Goal: Task Accomplishment & Management: Manage account settings

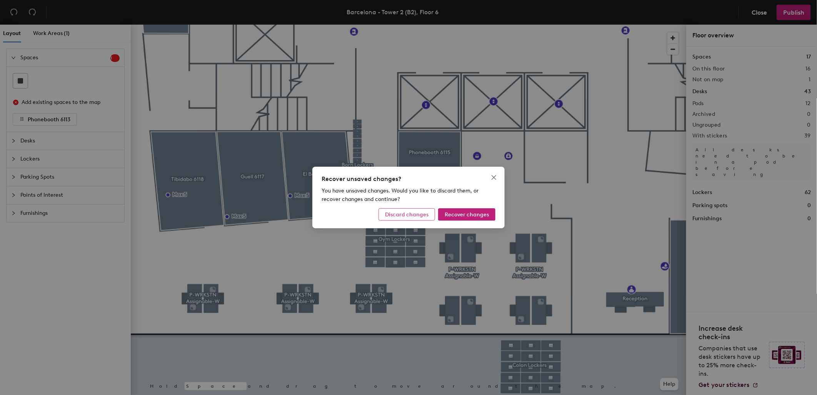
click at [422, 214] on span "Discard changes" at bounding box center [406, 214] width 43 height 7
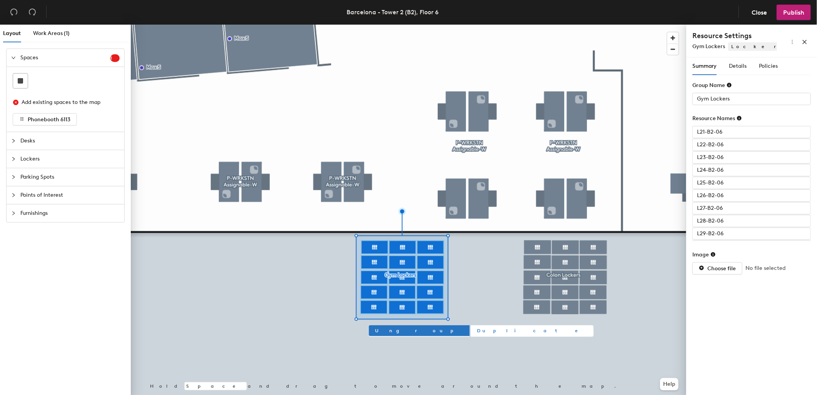
click at [477, 328] on span "Duplicate" at bounding box center [532, 330] width 110 height 7
type input "Group 4"
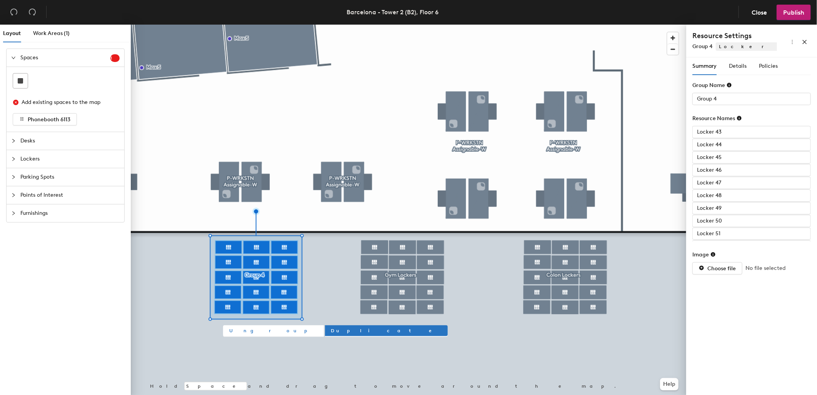
click at [237, 331] on span "Ungroup" at bounding box center [273, 330] width 88 height 7
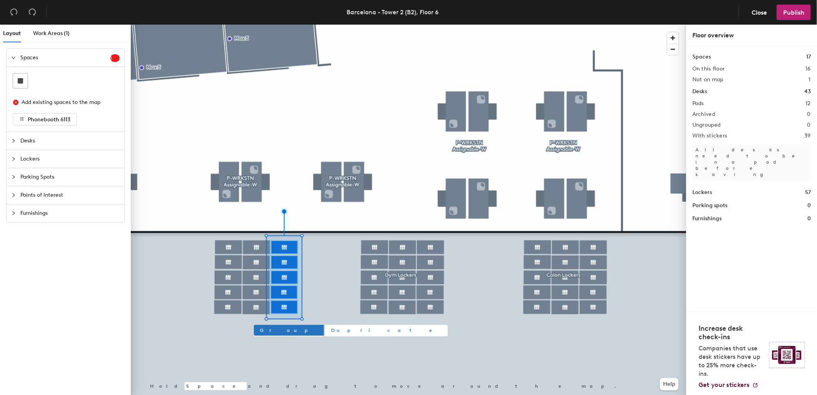
click at [331, 329] on span "Duplicate" at bounding box center [386, 330] width 110 height 7
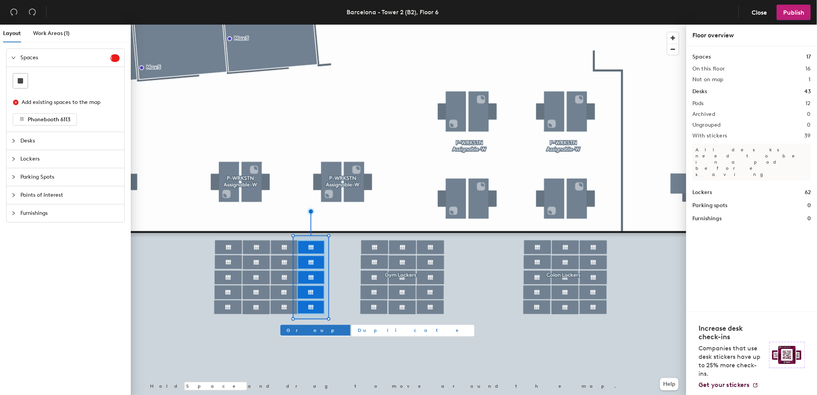
click at [360, 25] on div at bounding box center [408, 25] width 555 height 0
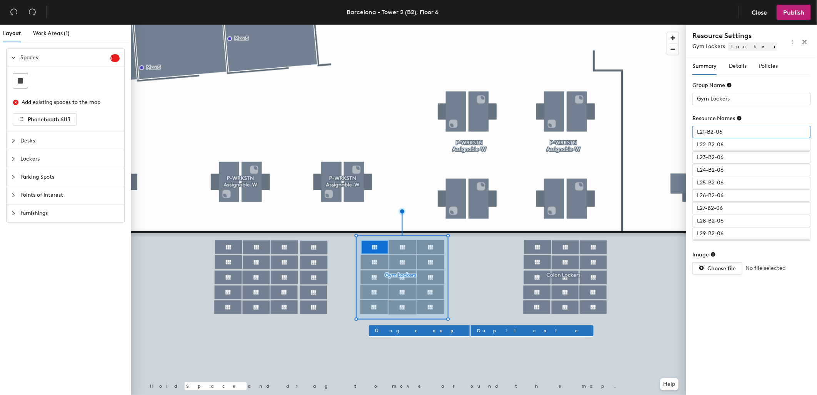
drag, startPoint x: 726, startPoint y: 133, endPoint x: 691, endPoint y: 135, distance: 35.8
click at [691, 135] on div "Summary Details Policies Group Name Gym Lockers Resource Names L21-B2-06 L22-B2…" at bounding box center [751, 227] width 131 height 340
click at [232, 25] on div at bounding box center [408, 25] width 555 height 0
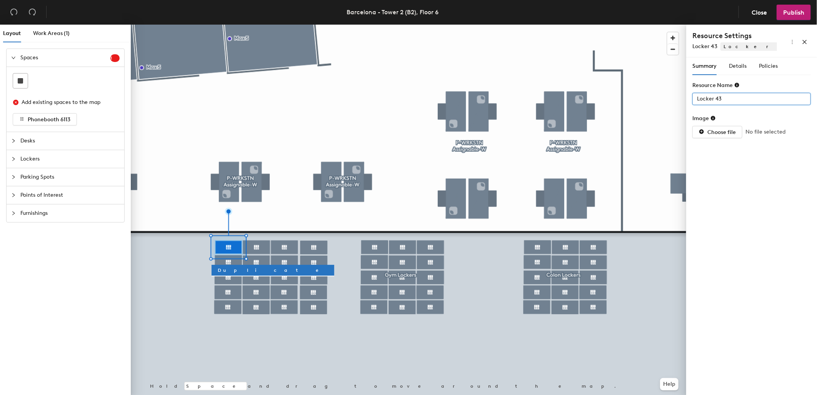
click at [731, 98] on input "Locker 43" at bounding box center [751, 99] width 118 height 12
paste input "21-B2-06"
click at [701, 98] on input "L21-B2-06" at bounding box center [751, 99] width 118 height 12
click at [701, 100] on input "L21-B2-06" at bounding box center [751, 99] width 118 height 12
click at [672, 97] on div "Layout Work Areas (1) Spaces 1 Add existing spaces to the map Phonebooth 6113 D…" at bounding box center [408, 211] width 817 height 373
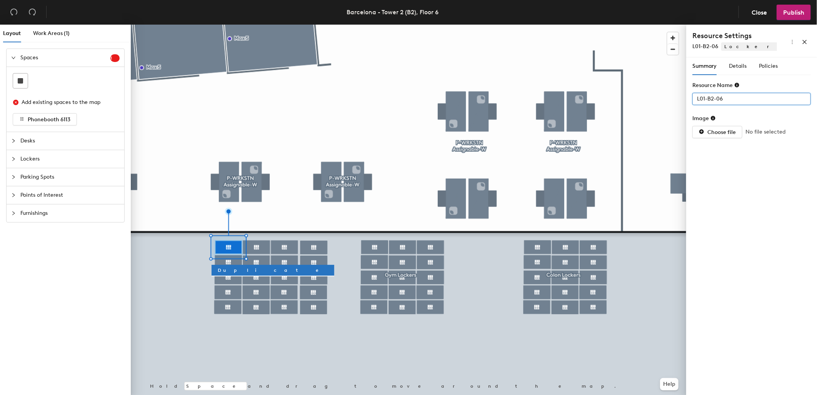
click at [739, 98] on input "L01-B2-06" at bounding box center [751, 99] width 118 height 12
click at [730, 97] on input "Locker 44" at bounding box center [751, 99] width 118 height 12
paste input "01-B2-06"
click at [705, 98] on input "L01-B2-06" at bounding box center [751, 99] width 118 height 12
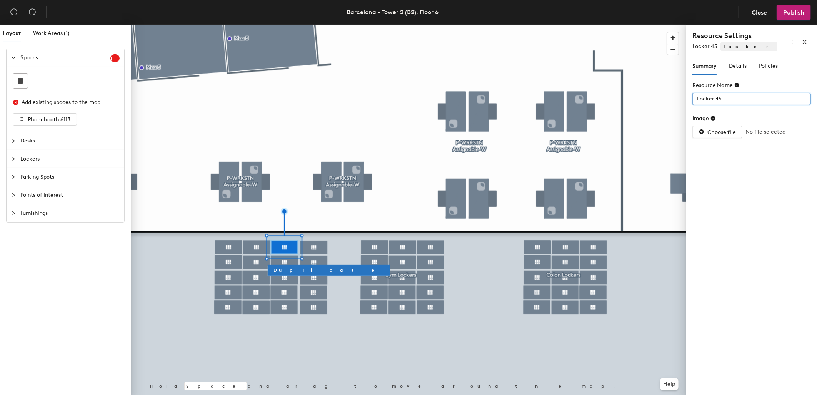
click at [725, 99] on input "Locker 45" at bounding box center [751, 99] width 118 height 12
paste input "01-B2-06"
click at [705, 96] on input "L01-B2-06" at bounding box center [751, 99] width 118 height 12
click at [706, 99] on input "L01-B2-06" at bounding box center [751, 99] width 118 height 12
click at [735, 98] on input "Locker 58" at bounding box center [751, 99] width 118 height 12
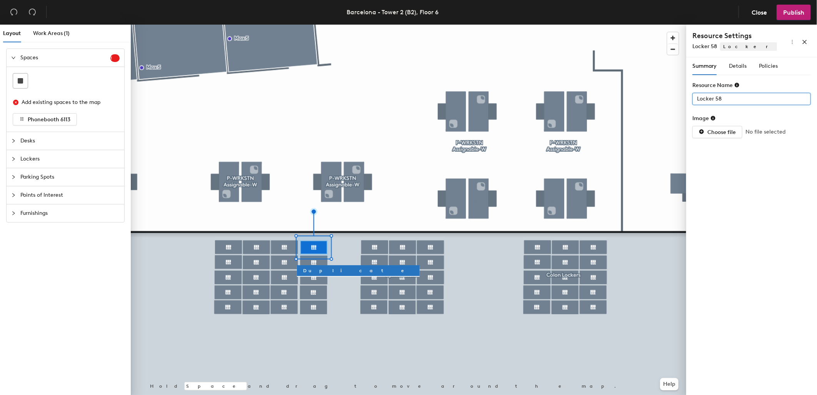
paste input "01-B2-06"
click at [704, 98] on input "L01-B2-06" at bounding box center [751, 99] width 118 height 12
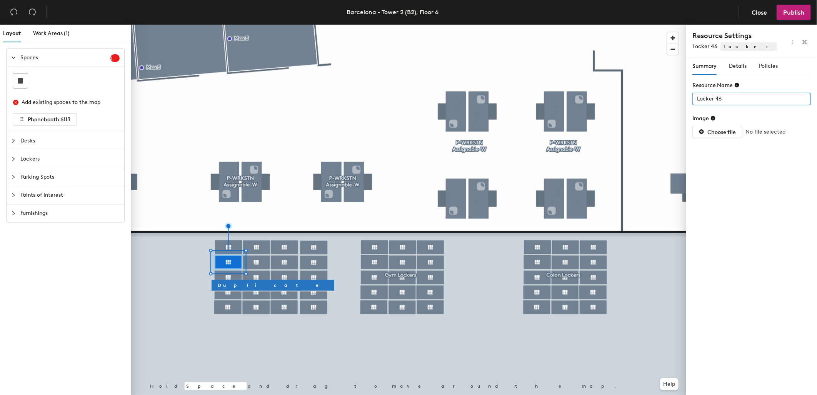
click at [732, 97] on input "Locker 46" at bounding box center [751, 99] width 118 height 12
paste input "01-B2-0"
click at [703, 98] on input "L01-B2-06" at bounding box center [751, 99] width 118 height 12
click at [702, 97] on input "L01-B2-06" at bounding box center [751, 99] width 118 height 12
click at [729, 99] on input "Locker 47" at bounding box center [751, 99] width 118 height 12
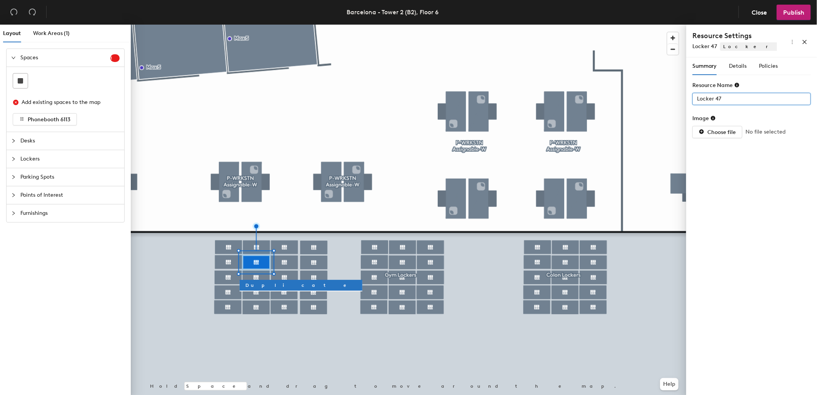
click at [729, 99] on input "Locker 47" at bounding box center [751, 99] width 118 height 12
paste input "01-B2-06"
click at [705, 97] on input "L01-B2-06" at bounding box center [751, 99] width 118 height 12
click at [704, 98] on input "L01-B2-06" at bounding box center [751, 99] width 118 height 12
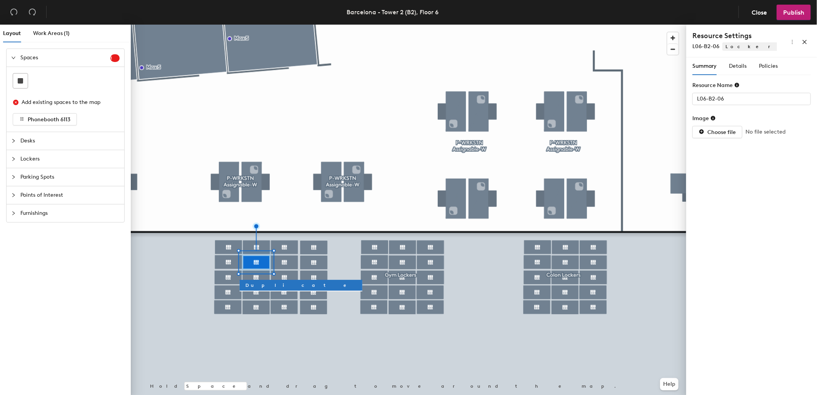
click at [777, 193] on div "Summary Details Policies Resource Name L06-B2-06 Image Choose file No file sele…" at bounding box center [751, 227] width 131 height 340
click at [730, 98] on input "Locker 48" at bounding box center [751, 99] width 118 height 12
paste input "01-B2-06"
click at [706, 98] on input "L01-B2-06" at bounding box center [751, 99] width 118 height 12
click at [705, 98] on input "L01-B2-06" at bounding box center [751, 99] width 118 height 12
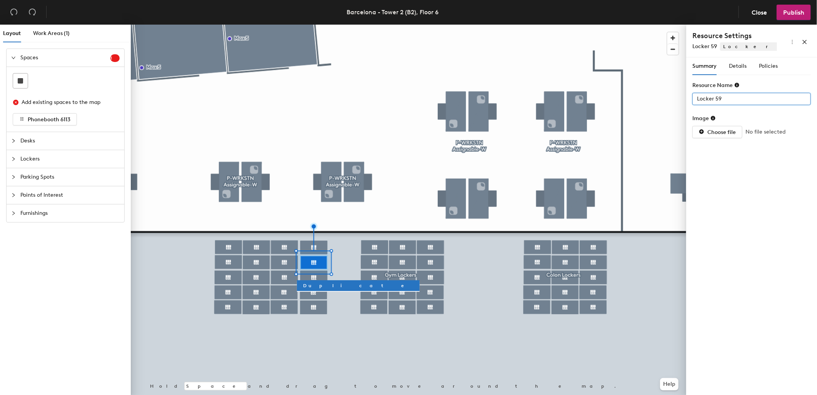
click at [722, 100] on input "Locker 59" at bounding box center [751, 99] width 118 height 12
paste input "01-B2-06"
click at [705, 99] on input "L01-B2-06" at bounding box center [751, 99] width 118 height 12
click at [705, 98] on input "L01-B2-06" at bounding box center [751, 99] width 118 height 12
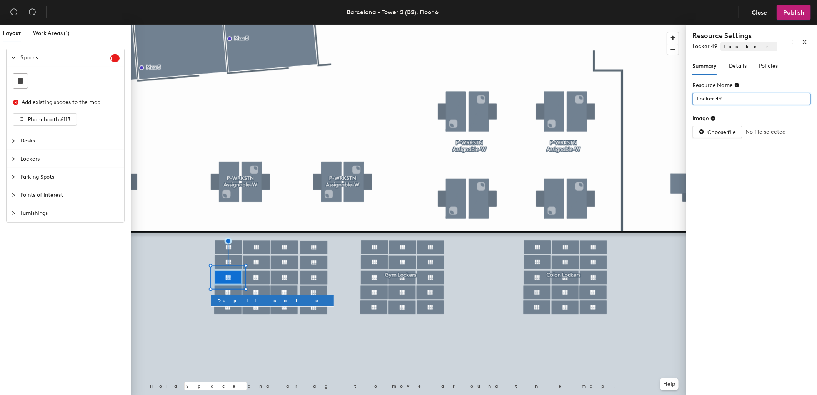
click at [714, 98] on input "Locker 49" at bounding box center [751, 99] width 118 height 12
paste input "01-B2-06"
click at [705, 97] on input "L01-B2-06" at bounding box center [751, 99] width 118 height 12
click at [728, 99] on input "Locker 50" at bounding box center [751, 99] width 118 height 12
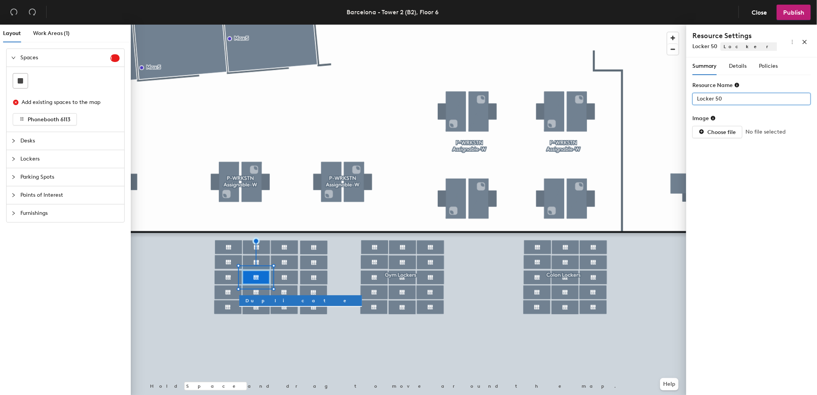
paste input "01-B2-06"
click at [705, 97] on input "L01-B2-06" at bounding box center [751, 99] width 118 height 12
click at [704, 96] on input "L01-B2-06" at bounding box center [751, 99] width 118 height 12
click at [679, 99] on div "Layout Work Areas (1) Spaces 1 Add existing spaces to the map Phonebooth 6113 D…" at bounding box center [408, 211] width 817 height 373
click at [708, 97] on input "Locker 51" at bounding box center [751, 99] width 118 height 12
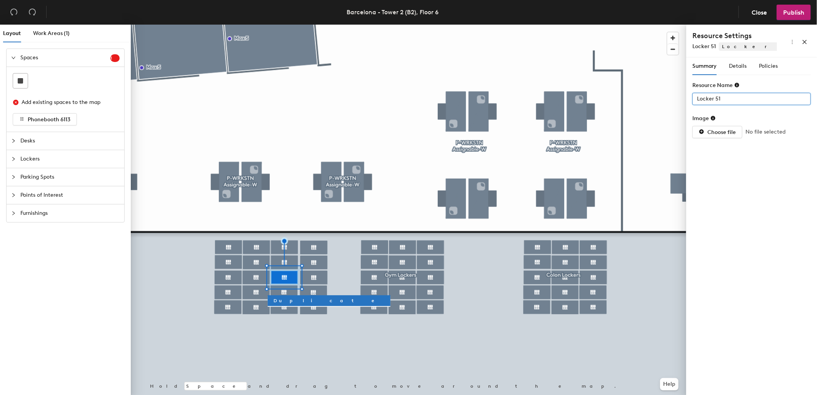
paste input "10-B2-06"
click at [705, 95] on input "L10-B2-06" at bounding box center [751, 99] width 118 height 12
click at [705, 98] on input "L10-B2-06" at bounding box center [751, 99] width 118 height 12
click at [725, 99] on input "Locker 60" at bounding box center [751, 99] width 118 height 12
paste input "10-B2-06"
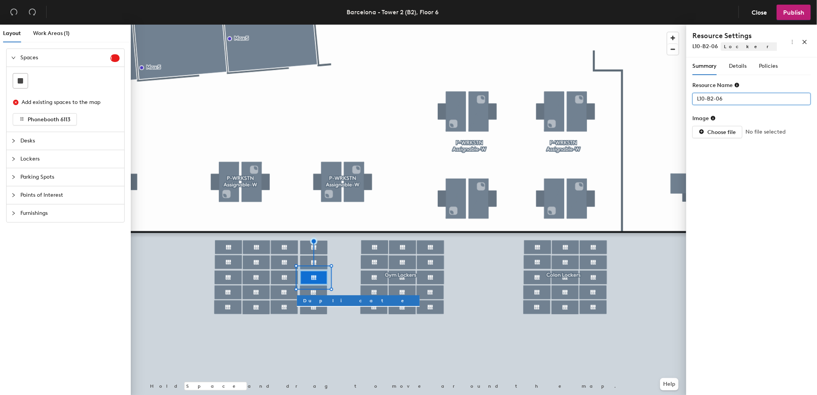
click at [702, 98] on input "L10-B2-06" at bounding box center [751, 99] width 118 height 12
click at [704, 98] on input "L10-B2-06" at bounding box center [751, 99] width 118 height 12
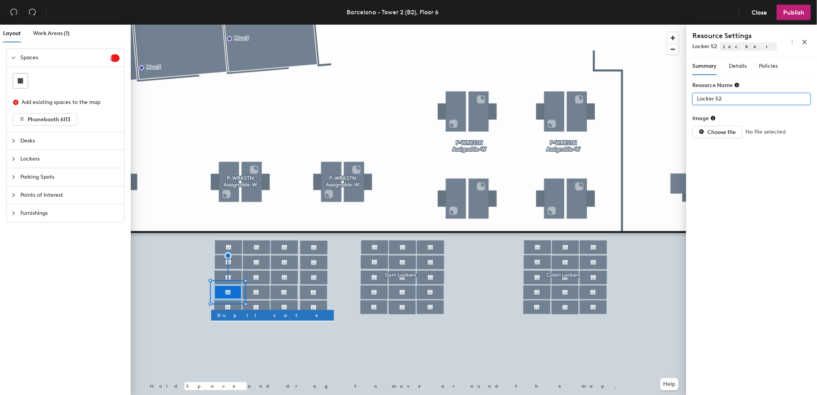
click at [721, 100] on input "Locker 52" at bounding box center [751, 99] width 118 height 12
paste input "10-B2-06"
click at [704, 98] on input "L10-B2-06" at bounding box center [751, 99] width 118 height 12
click at [730, 99] on input "Locker 53" at bounding box center [751, 99] width 118 height 12
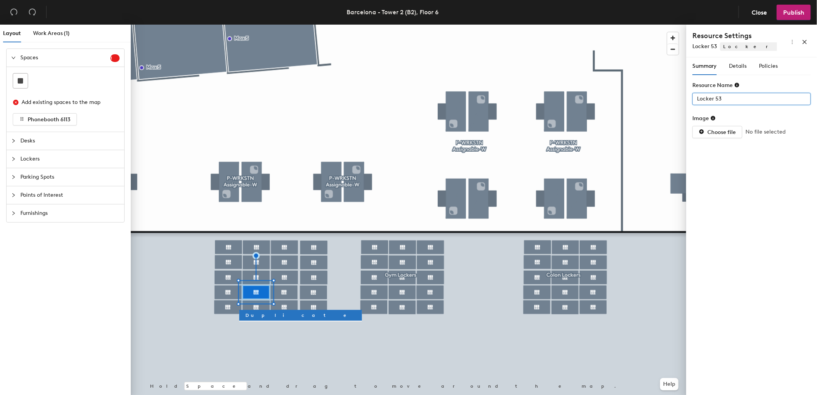
paste input "10-B2-06"
click at [704, 98] on input "L10-B2-06" at bounding box center [751, 99] width 118 height 12
click at [733, 94] on input "Locker 54" at bounding box center [751, 99] width 118 height 12
paste input "10-B2-06"
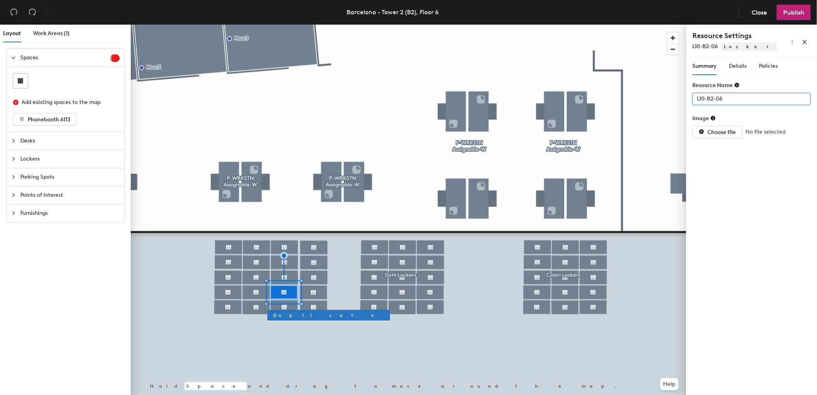
click at [704, 97] on input "L10-B2-06" at bounding box center [751, 99] width 118 height 12
click at [704, 98] on input "L10-B2-06" at bounding box center [751, 99] width 118 height 12
click at [318, 25] on div at bounding box center [408, 25] width 555 height 0
click at [724, 97] on input "Locker 61" at bounding box center [751, 99] width 118 height 12
paste input "10-B2-06"
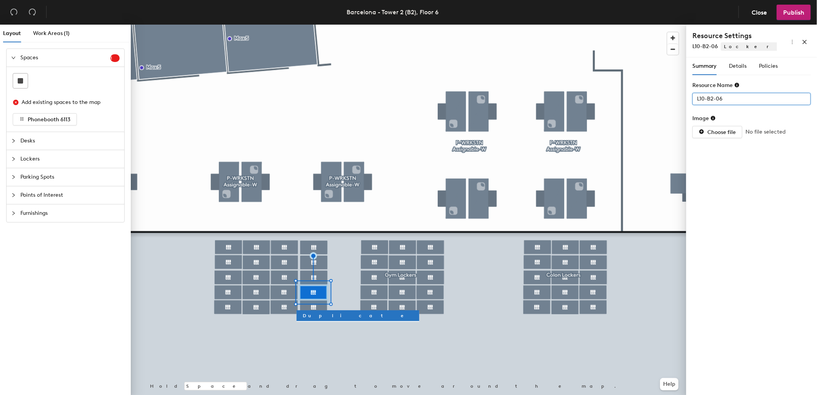
click at [702, 97] on input "L10-B2-06" at bounding box center [751, 99] width 118 height 12
click at [701, 98] on input "L10-B2-06" at bounding box center [751, 99] width 118 height 12
click at [702, 97] on input "L10-B2-06" at bounding box center [751, 99] width 118 height 12
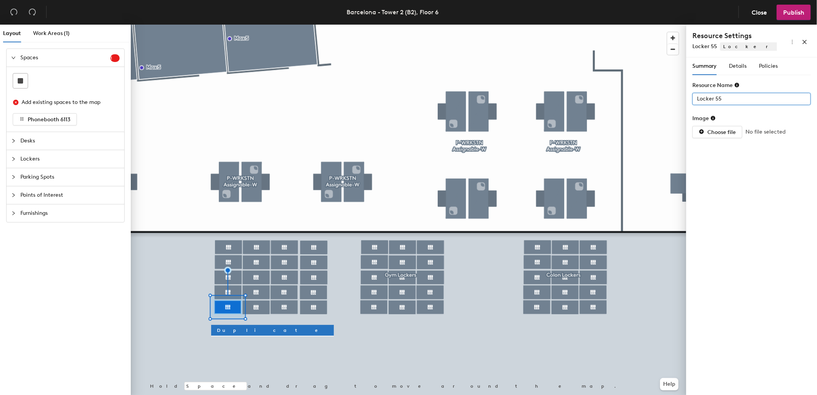
click at [721, 98] on input "Locker 55" at bounding box center [751, 99] width 118 height 12
paste input "10-B2-06"
click at [704, 98] on input "L10-B2-06" at bounding box center [751, 99] width 118 height 12
click at [726, 97] on input "Locker 57" at bounding box center [751, 99] width 118 height 12
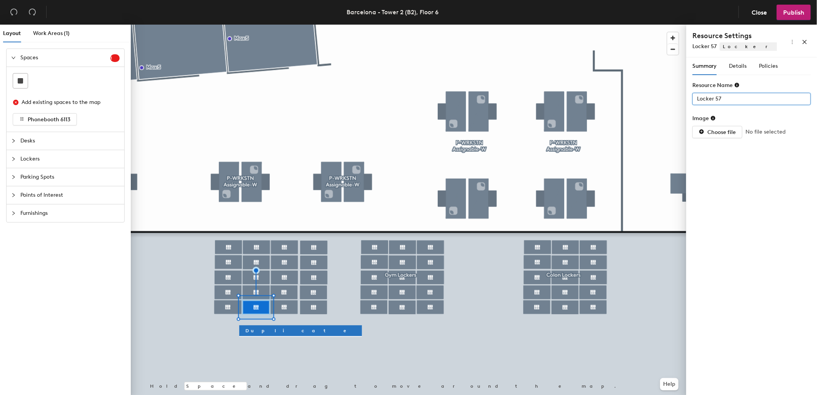
paste input "10-B2-06"
click at [704, 97] on input "L10-B2-06" at bounding box center [751, 99] width 118 height 12
type input "Locker 56"
click at [720, 95] on input "Locker 56" at bounding box center [751, 99] width 118 height 12
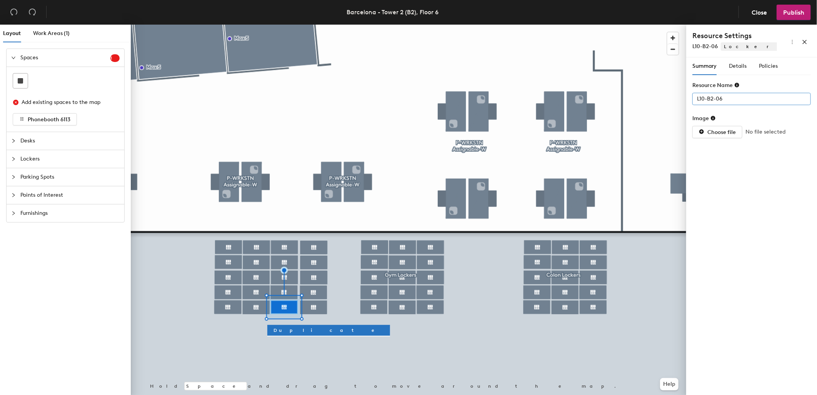
click at [704, 95] on input "L10-B2-06" at bounding box center [751, 99] width 118 height 12
click at [704, 97] on input "L10-B2-06" at bounding box center [751, 99] width 118 height 12
click at [728, 97] on input "Locker 62" at bounding box center [751, 99] width 118 height 12
paste input "10-B2-06"
click at [704, 97] on input "L10-B2-06" at bounding box center [751, 99] width 118 height 12
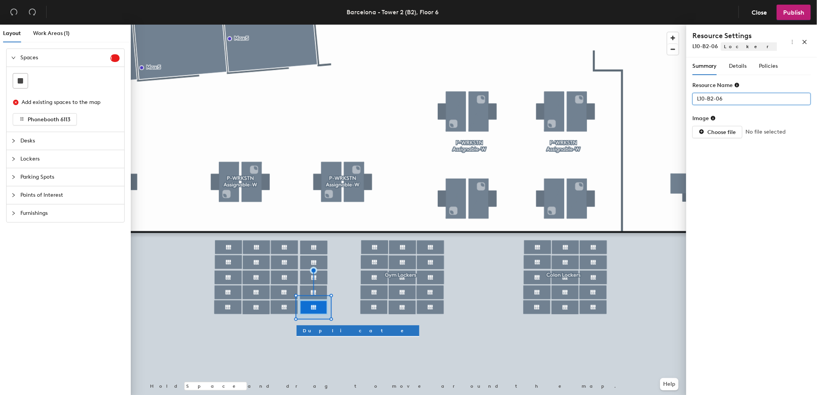
click at [701, 97] on input "L10-B2-06" at bounding box center [751, 99] width 118 height 12
click at [704, 98] on input "L10-B2-06" at bounding box center [751, 99] width 118 height 12
type input "L20-B2-06"
click at [782, 206] on div "Summary Details Policies Resource Name L20-B2-06 Image Choose file No file sele…" at bounding box center [751, 227] width 131 height 340
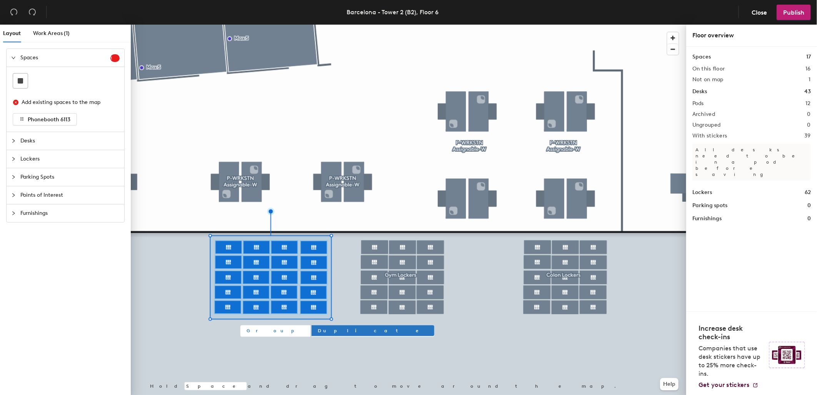
click at [252, 331] on span "Group" at bounding box center [276, 330] width 58 height 7
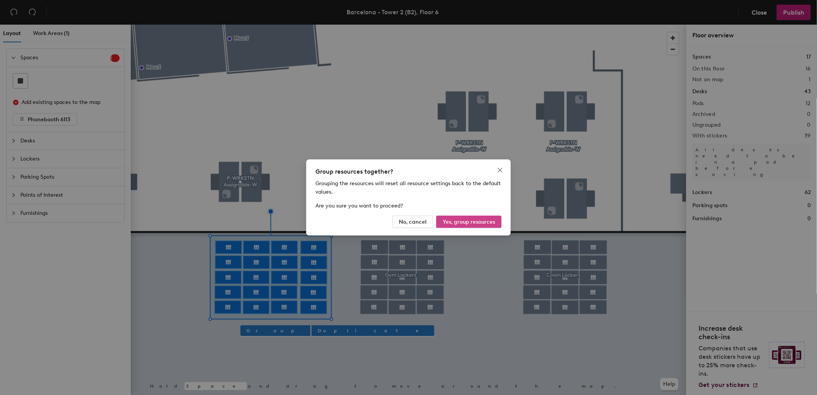
click at [468, 221] on span "Yes, group resources" at bounding box center [469, 221] width 52 height 7
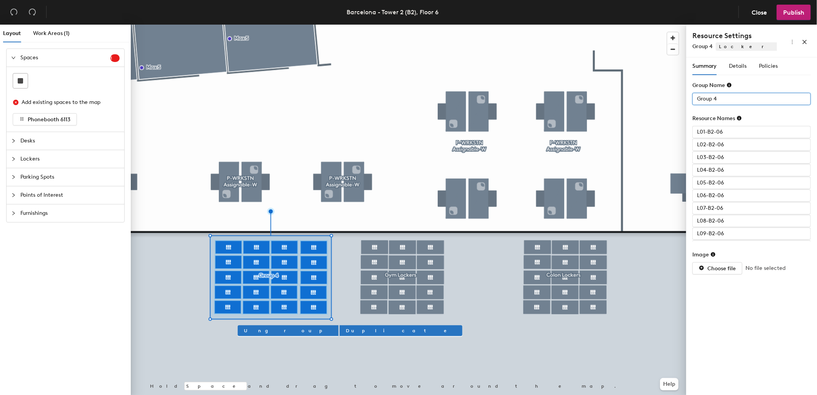
click at [729, 98] on input "Group 4" at bounding box center [751, 99] width 118 height 12
type input "El Born Lockers"
click at [527, 25] on div at bounding box center [408, 25] width 555 height 0
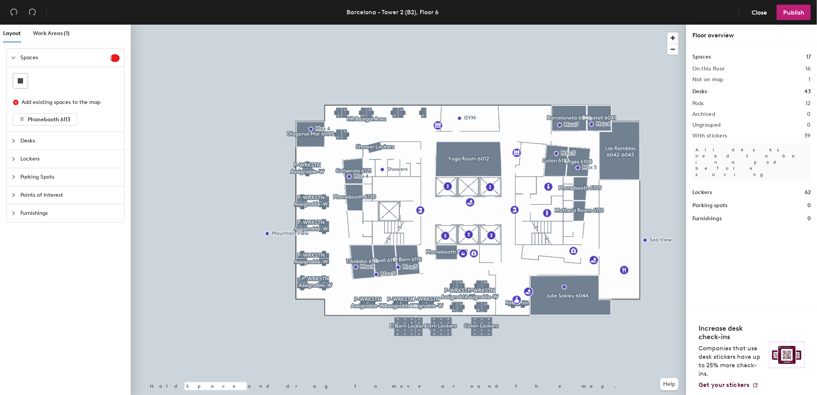
click at [14, 158] on icon "collapsed" at bounding box center [13, 159] width 5 height 5
click at [14, 156] on icon "collapsed" at bounding box center [13, 158] width 5 height 5
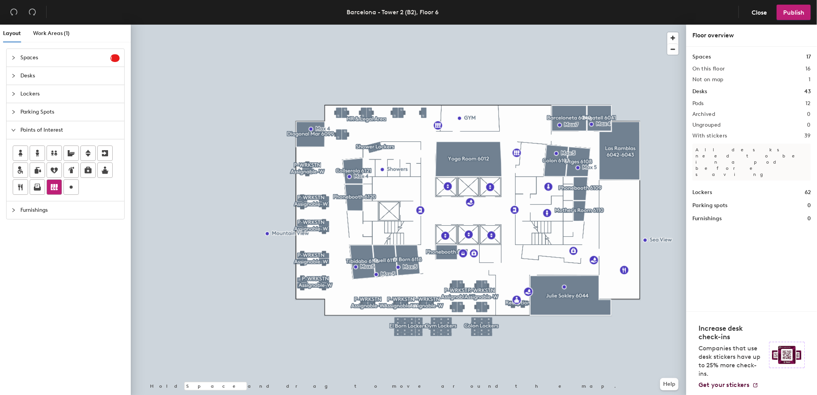
click at [56, 185] on icon at bounding box center [54, 187] width 7 height 6
type input "El Born Lockers"
click at [445, 280] on span "Done" at bounding box center [448, 281] width 23 height 13
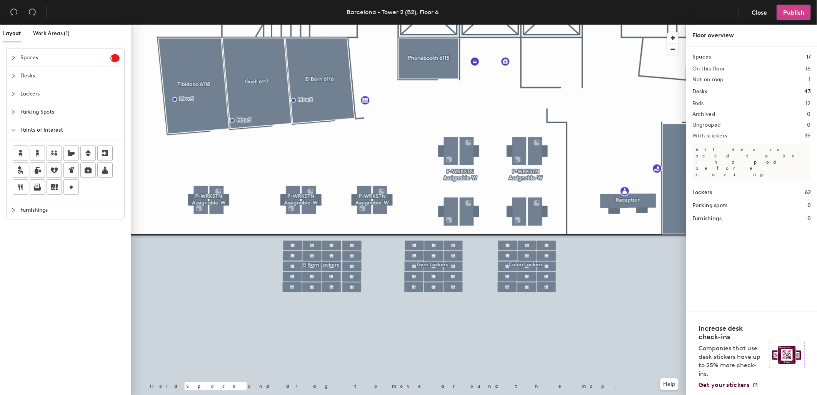
click at [798, 9] on span "Publish" at bounding box center [793, 12] width 21 height 7
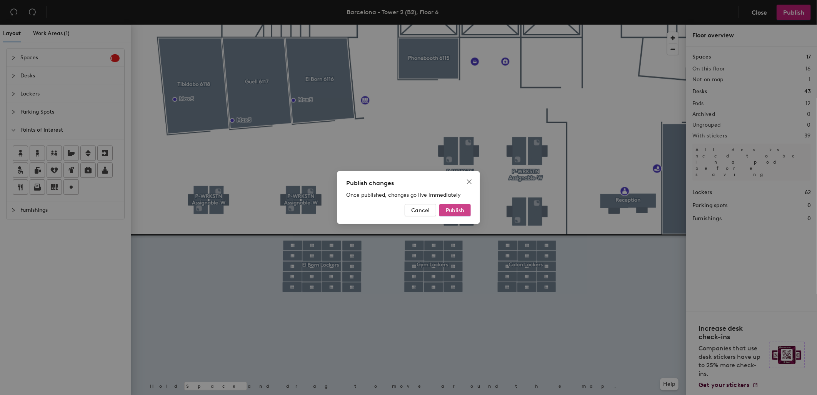
click at [453, 210] on span "Publish" at bounding box center [455, 210] width 18 height 7
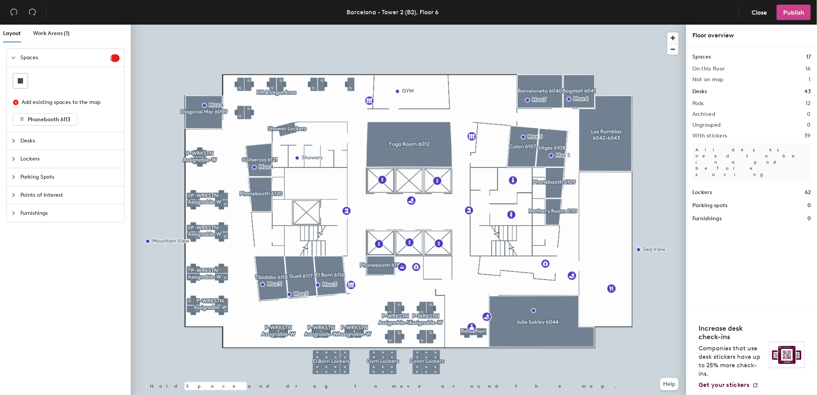
click at [798, 12] on span "Publish" at bounding box center [793, 12] width 21 height 7
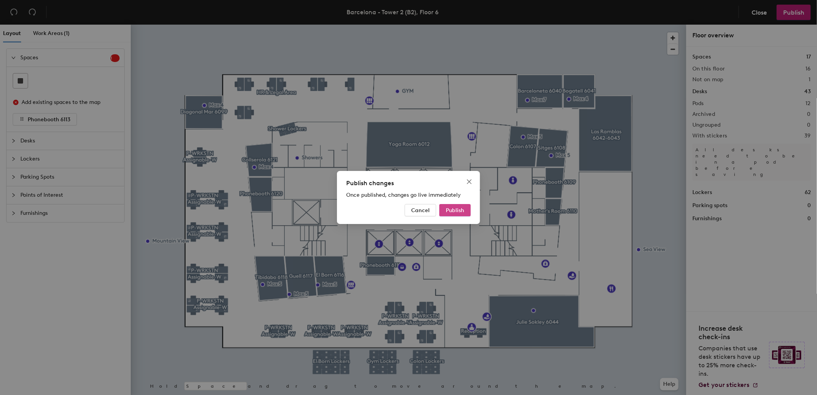
click at [450, 208] on span "Publish" at bounding box center [455, 210] width 18 height 7
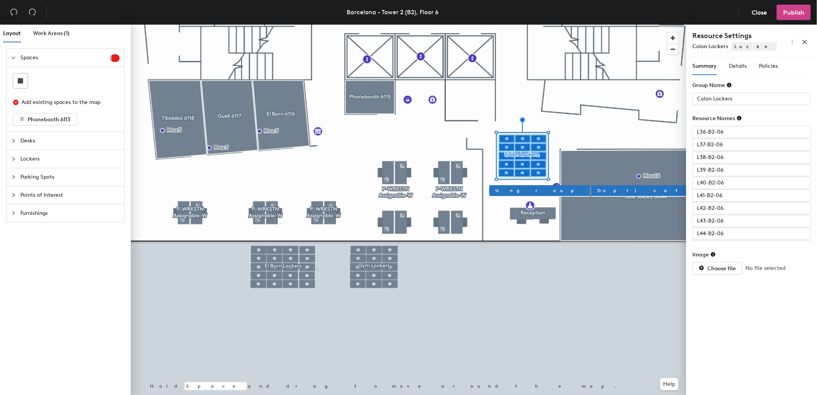
click at [793, 11] on span "Publish" at bounding box center [793, 12] width 21 height 7
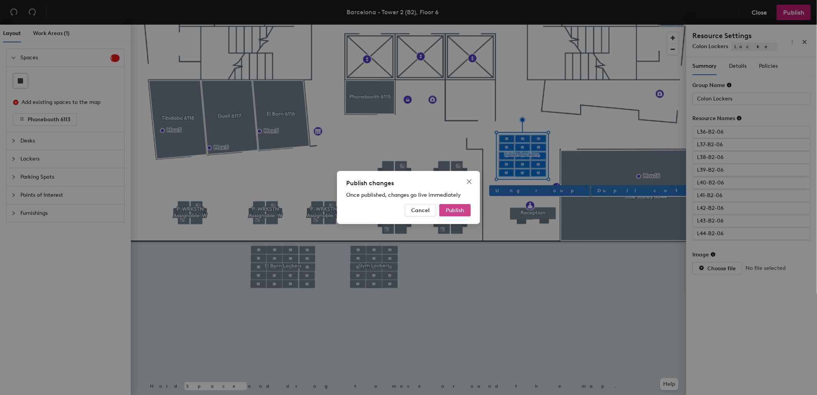
click at [458, 210] on span "Publish" at bounding box center [455, 210] width 18 height 7
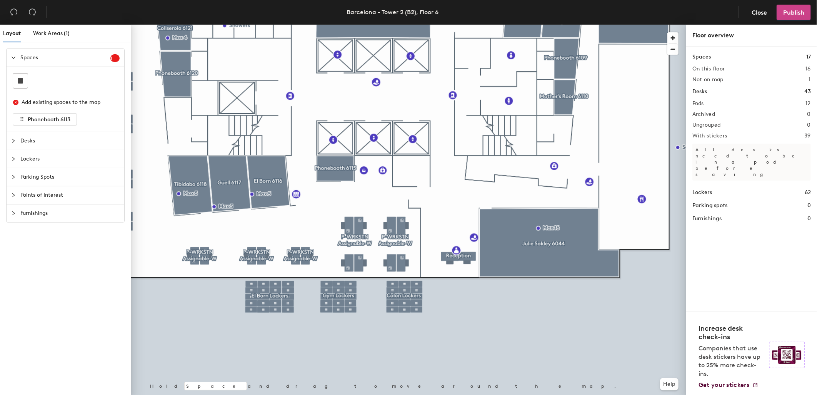
click at [799, 9] on span "Publish" at bounding box center [793, 12] width 21 height 7
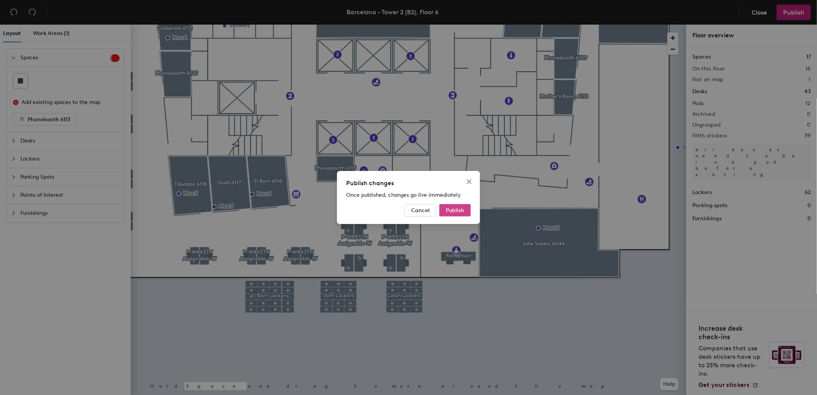
click at [452, 209] on span "Publish" at bounding box center [455, 210] width 18 height 7
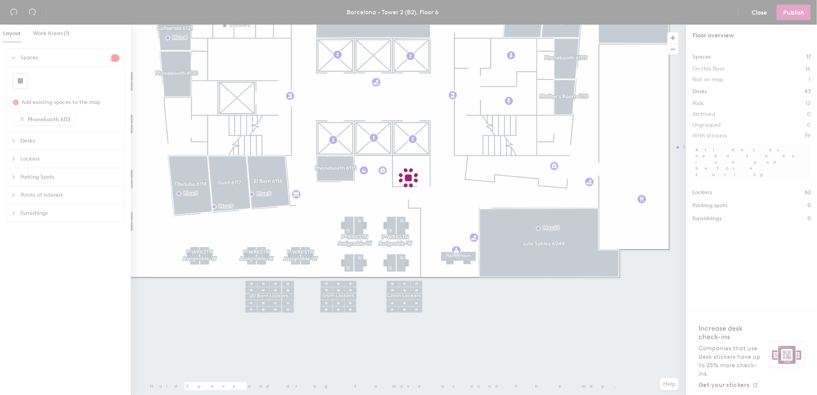
click at [520, 304] on div at bounding box center [408, 197] width 817 height 395
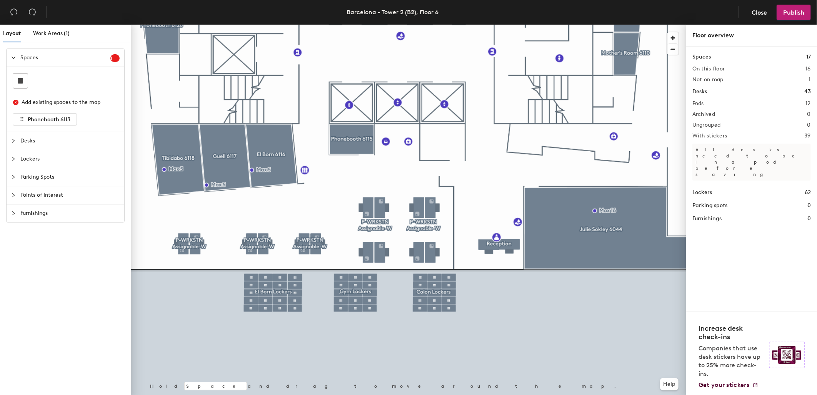
click at [701, 188] on h1 "Lockers" at bounding box center [702, 192] width 20 height 8
click at [808, 188] on h1 "62" at bounding box center [808, 192] width 6 height 8
click at [809, 188] on h1 "62" at bounding box center [808, 192] width 6 height 8
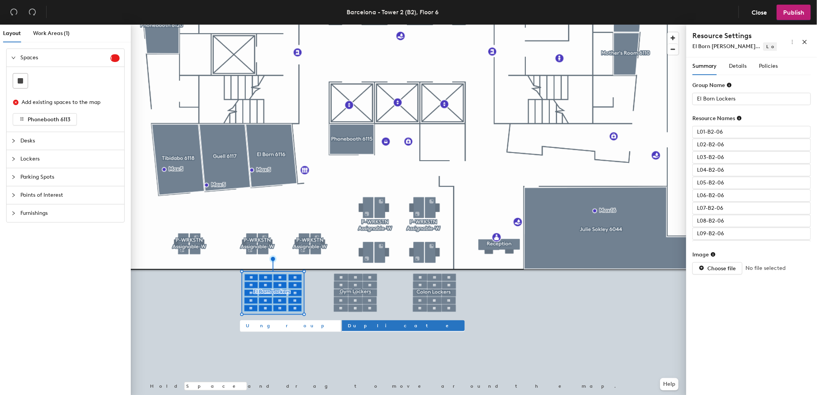
click at [253, 325] on span "Ungroup" at bounding box center [290, 325] width 88 height 7
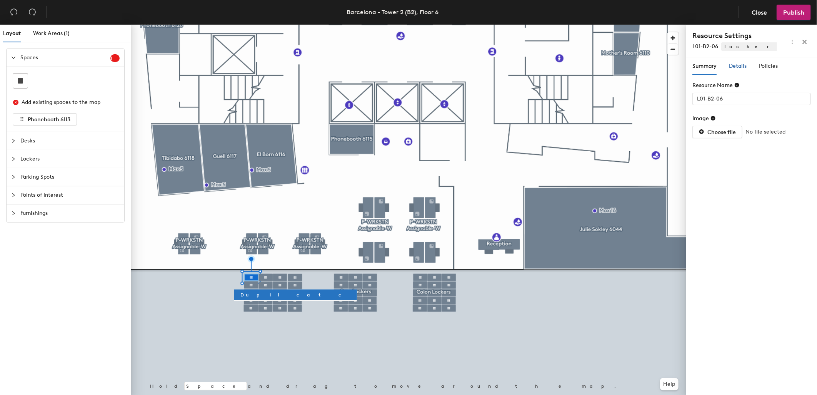
click at [739, 67] on span "Details" at bounding box center [738, 66] width 18 height 7
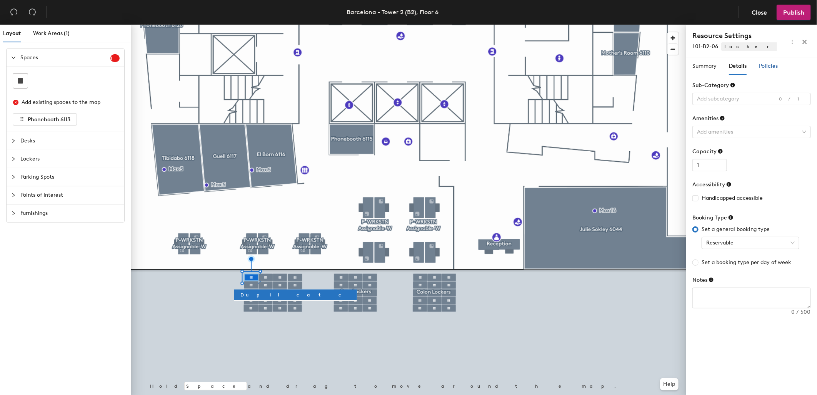
click at [771, 66] on span "Policies" at bounding box center [768, 66] width 19 height 7
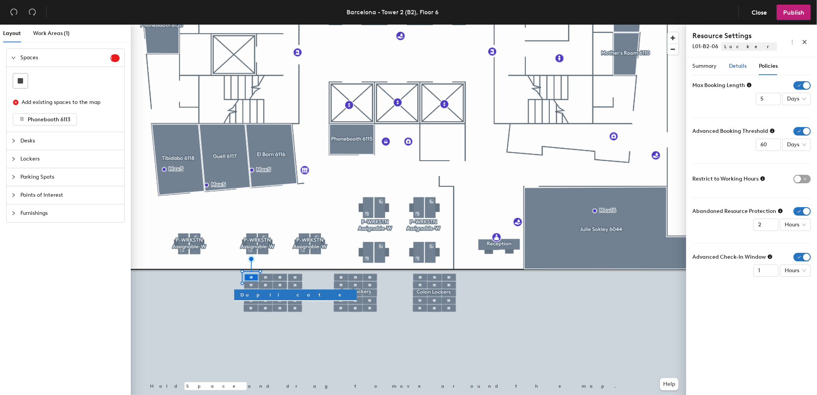
click at [737, 66] on span "Details" at bounding box center [738, 66] width 18 height 7
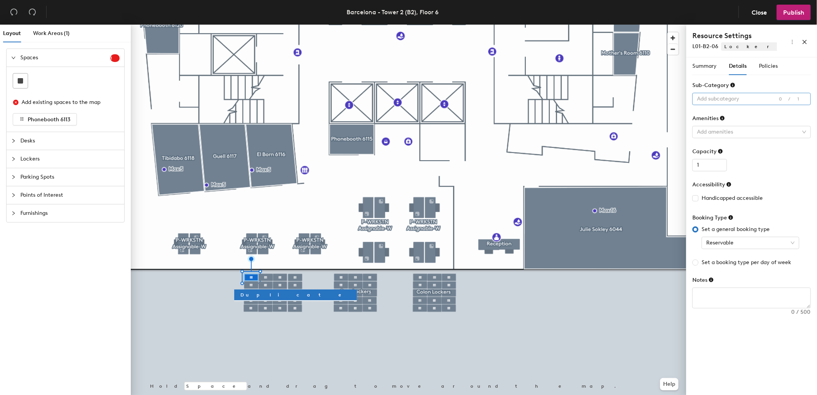
click at [760, 94] on div at bounding box center [747, 98] width 107 height 11
click at [736, 322] on div "Summary Details Policies Resource Name L01-B2-06 Image Choose file No file sele…" at bounding box center [751, 227] width 131 height 340
click at [740, 132] on div at bounding box center [747, 132] width 107 height 11
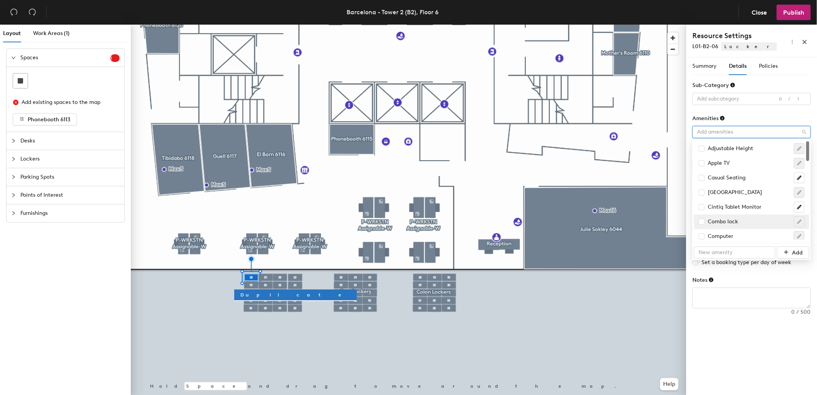
click at [770, 337] on div "Summary Details Policies Resource Name L01-B2-06 Image Choose file No file sele…" at bounding box center [751, 227] width 131 height 340
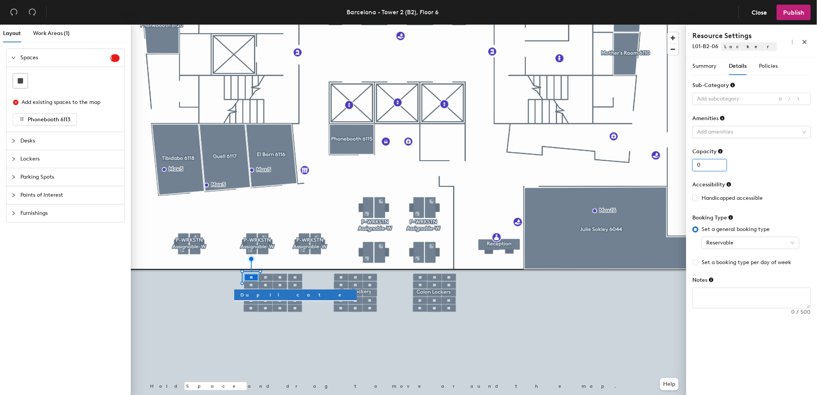
click at [720, 168] on input "0" at bounding box center [709, 165] width 35 height 12
click at [759, 354] on div "Summary Details Policies Resource Name L01-B2-06 Image Choose file No file sele…" at bounding box center [751, 227] width 131 height 340
click at [711, 165] on input "1" at bounding box center [709, 165] width 35 height 12
type input "0"
click at [720, 167] on input "0" at bounding box center [709, 165] width 35 height 12
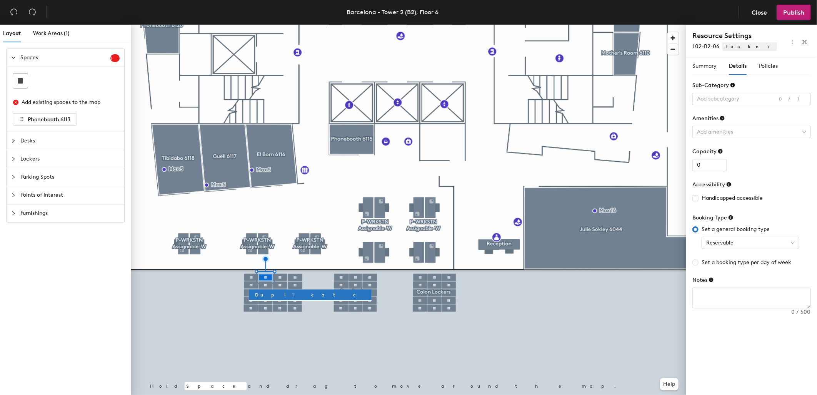
click at [720, 148] on icon at bounding box center [720, 150] width 5 height 5
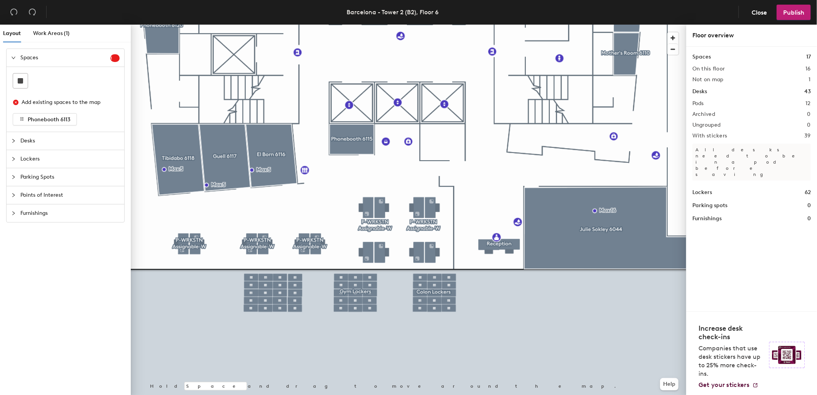
click at [280, 25] on div at bounding box center [408, 25] width 555 height 0
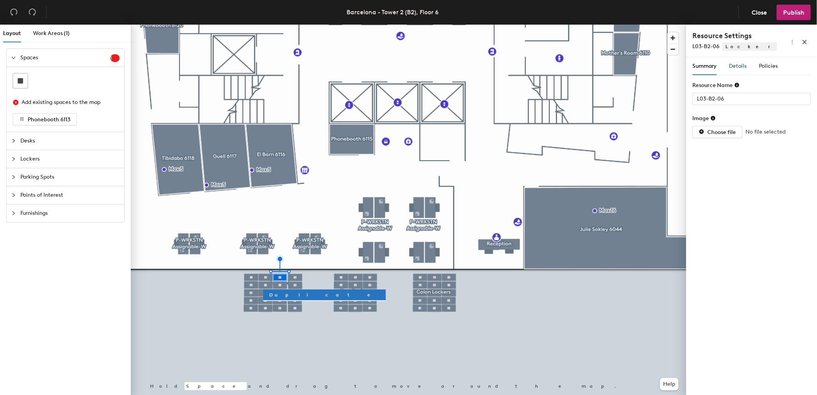
click at [742, 66] on span "Details" at bounding box center [738, 66] width 18 height 7
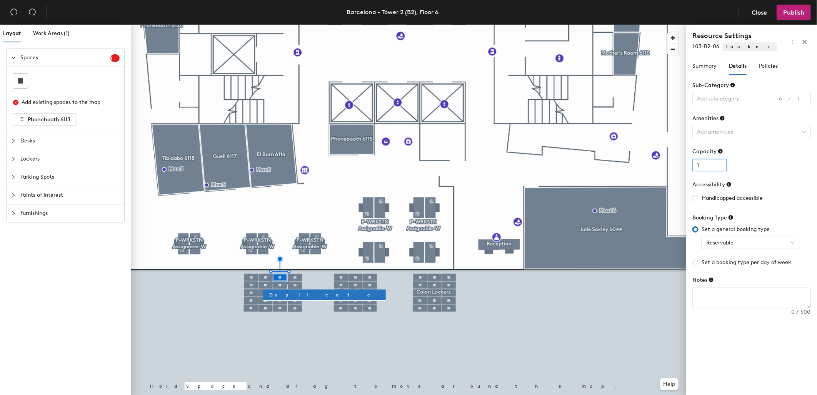
click at [710, 165] on input "1" at bounding box center [709, 165] width 35 height 12
click at [720, 168] on input "0" at bounding box center [709, 165] width 35 height 12
click at [719, 166] on input "0" at bounding box center [709, 165] width 35 height 12
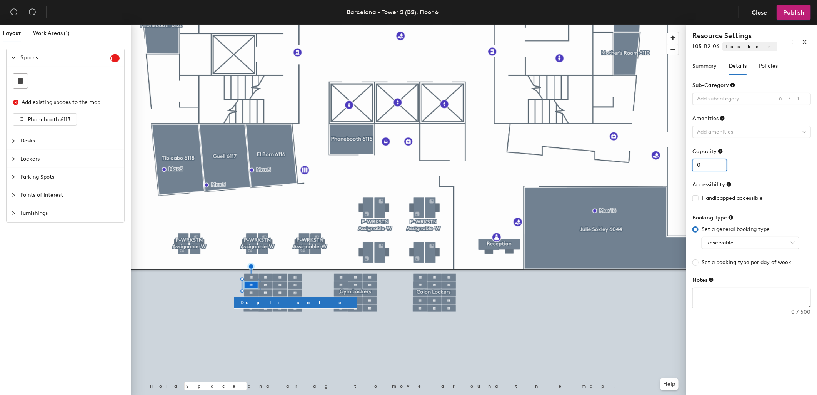
click at [721, 167] on input "0" at bounding box center [709, 165] width 35 height 12
click at [721, 168] on input "0" at bounding box center [709, 165] width 35 height 12
click at [721, 167] on input "0" at bounding box center [709, 165] width 35 height 12
click at [720, 166] on input "0" at bounding box center [709, 165] width 35 height 12
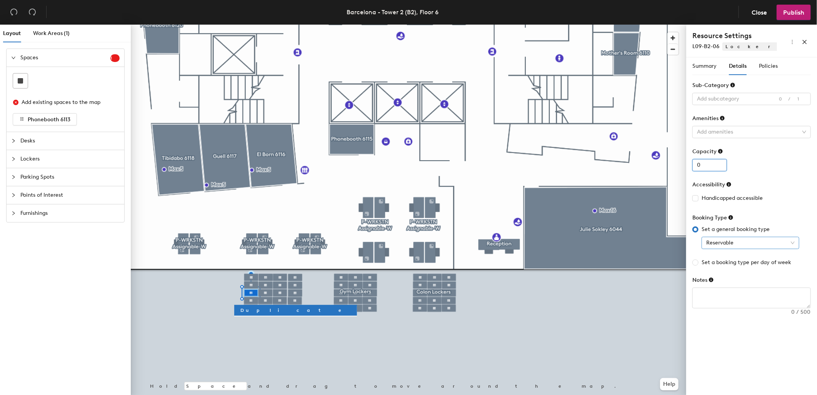
click at [792, 242] on span "Reservable" at bounding box center [750, 243] width 88 height 12
click at [731, 269] on div "Not reservable" at bounding box center [750, 270] width 85 height 8
click at [796, 243] on div "Reservable" at bounding box center [751, 243] width 98 height 12
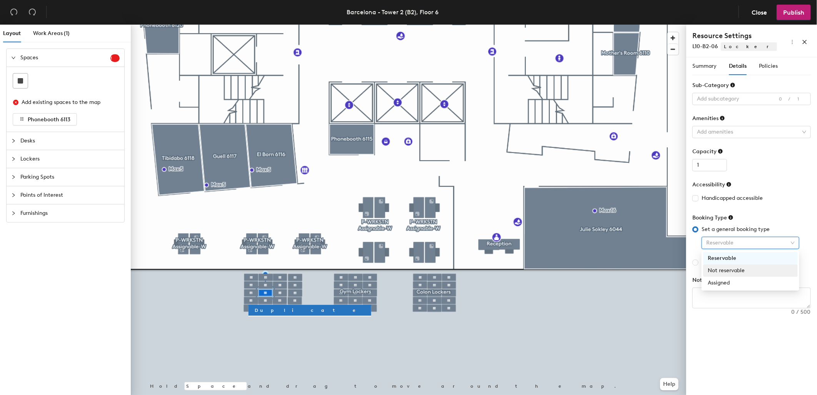
click at [727, 270] on div "Not reservable" at bounding box center [750, 270] width 85 height 8
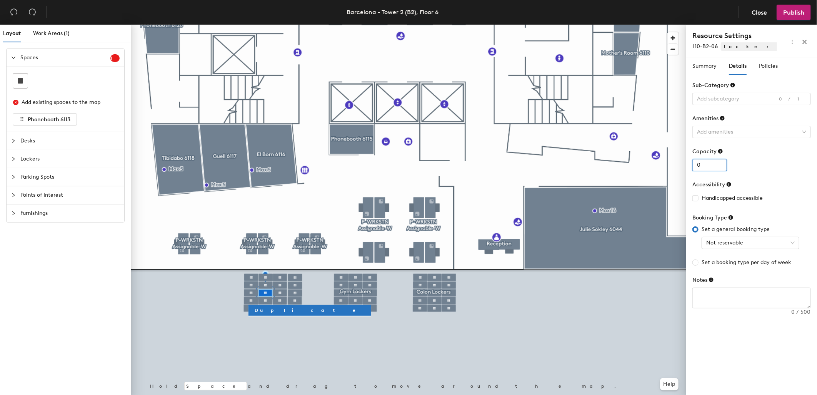
click at [720, 167] on input "0" at bounding box center [709, 165] width 35 height 12
click at [734, 242] on span "Reservable" at bounding box center [750, 243] width 88 height 12
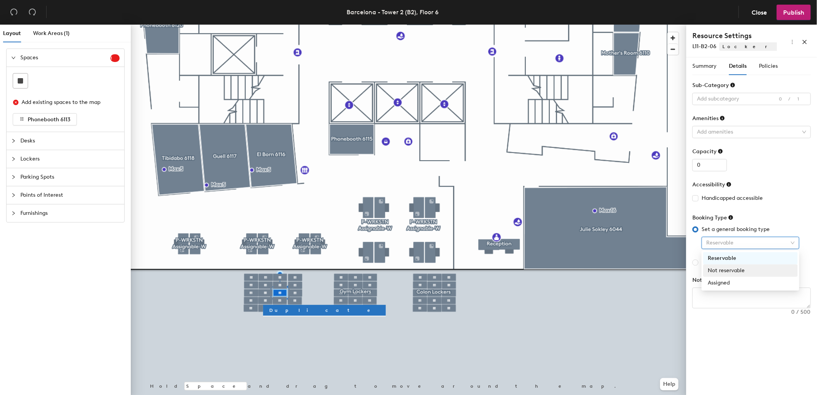
click at [730, 266] on div "Not reservable" at bounding box center [750, 270] width 85 height 8
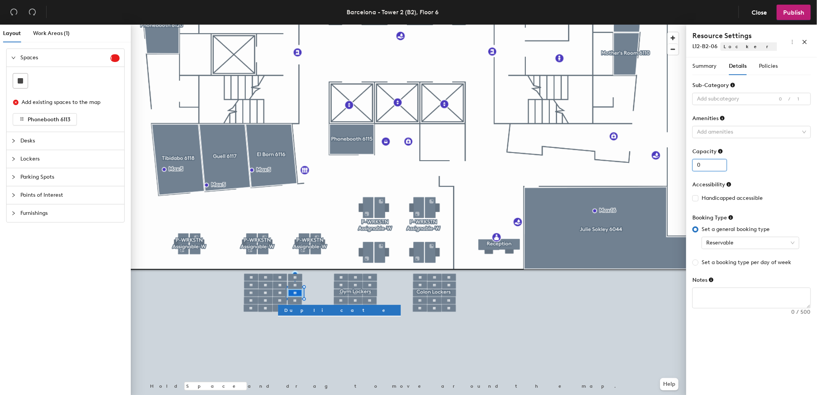
click at [721, 167] on input "0" at bounding box center [709, 165] width 35 height 12
click at [736, 242] on span "Reservable" at bounding box center [750, 243] width 88 height 12
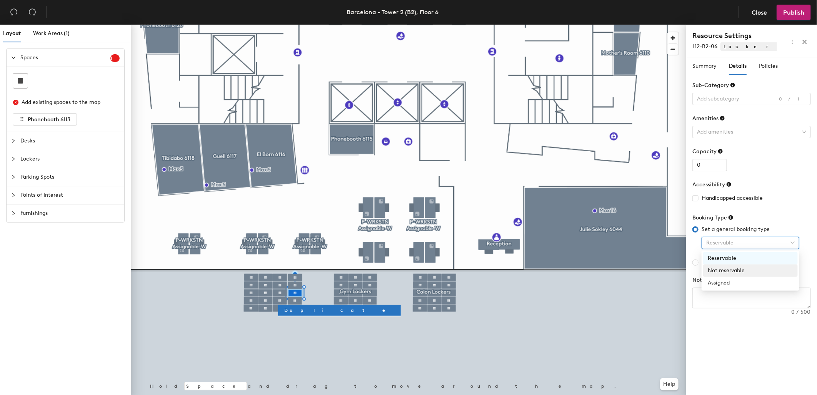
click at [727, 270] on div "Not reservable" at bounding box center [750, 270] width 85 height 8
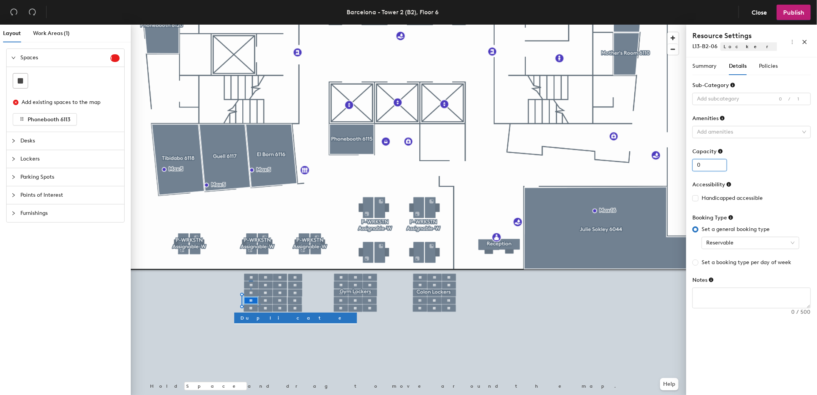
type input "0"
click at [720, 166] on input "0" at bounding box center [709, 165] width 35 height 12
click at [695, 197] on input "Handicapped accessible" at bounding box center [694, 197] width 5 height 5
click at [727, 184] on icon at bounding box center [729, 184] width 5 height 5
click at [693, 198] on input "Handicapped accessible" at bounding box center [694, 197] width 5 height 5
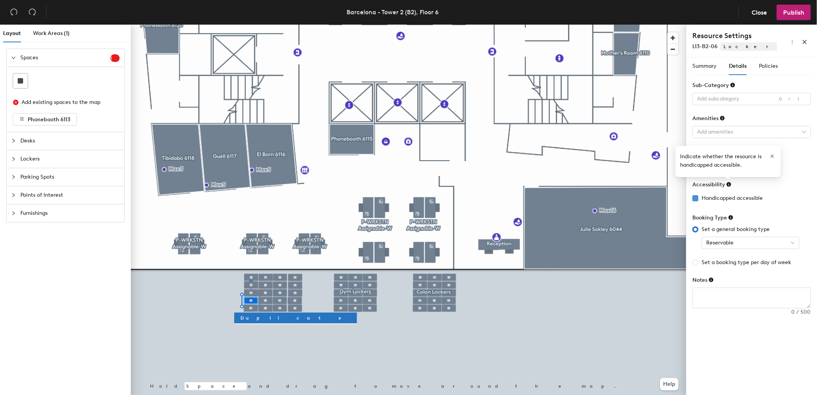
checkbox input "false"
click at [796, 240] on div "Reservable" at bounding box center [751, 243] width 98 height 12
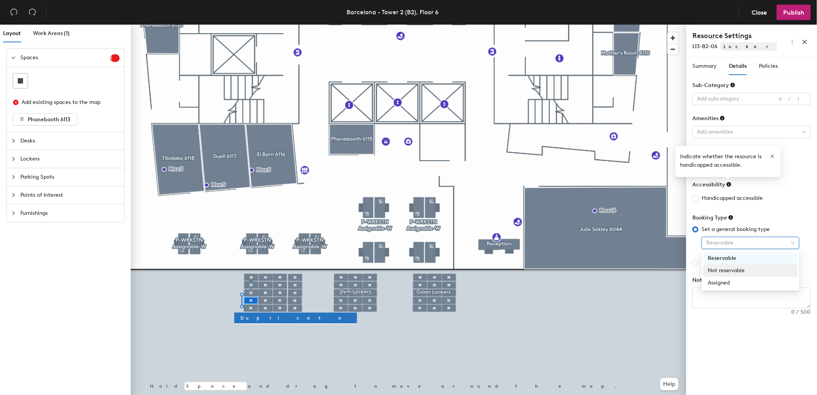
click at [731, 268] on div "Not reservable" at bounding box center [750, 270] width 85 height 8
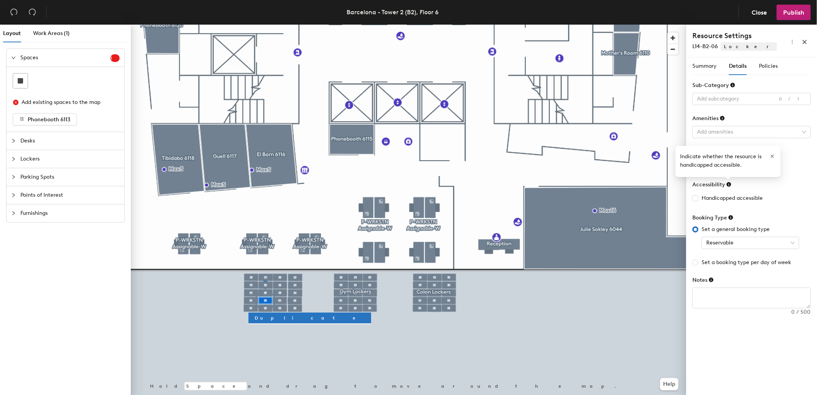
click at [804, 177] on form "Sub-Category Add subcategory 0/1 Amenities Add amenities Capacity 1 Accessibili…" at bounding box center [751, 194] width 118 height 227
click at [774, 155] on icon "button" at bounding box center [772, 155] width 5 height 5
click at [721, 167] on input "0" at bounding box center [709, 165] width 35 height 12
click at [756, 240] on span "Reservable" at bounding box center [750, 243] width 88 height 12
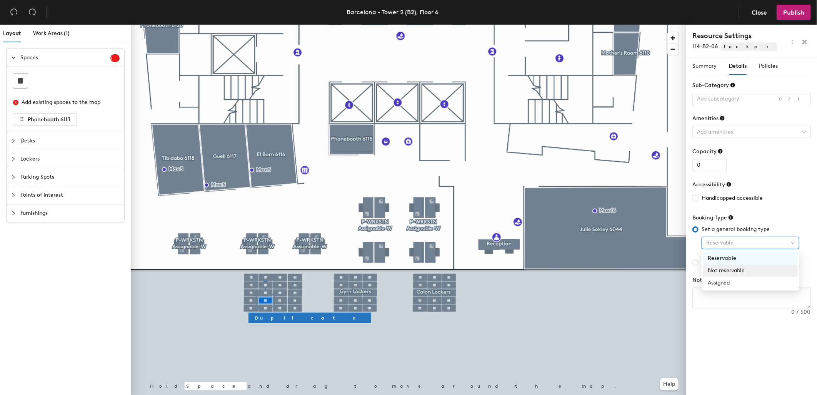
click at [730, 270] on div "Not reservable" at bounding box center [750, 270] width 85 height 8
type input "1"
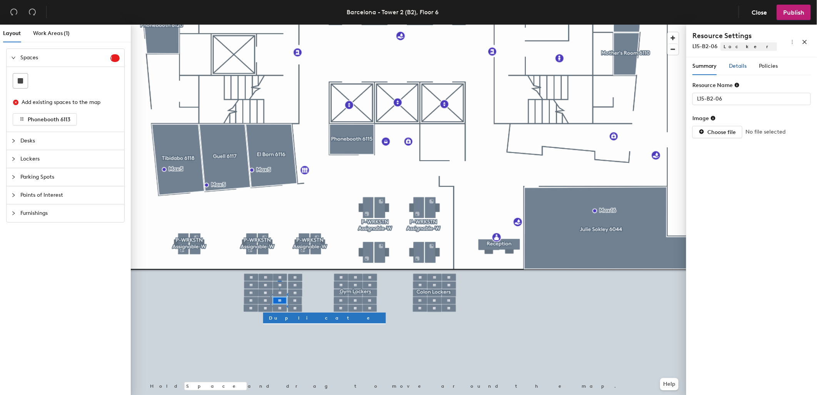
click at [737, 64] on span "Details" at bounding box center [738, 66] width 18 height 7
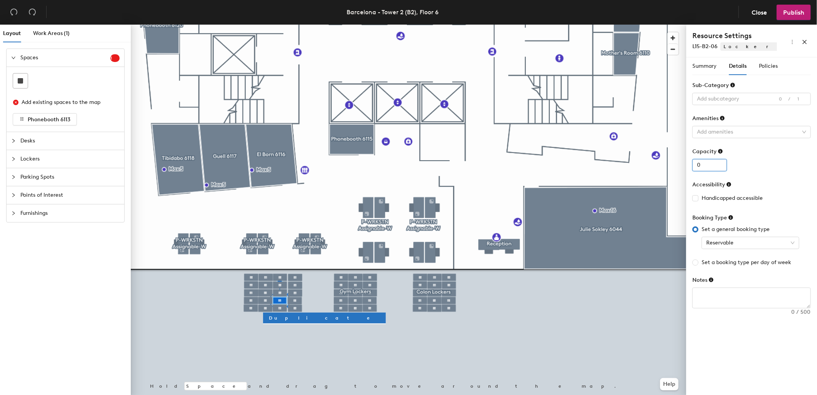
click at [720, 167] on input "0" at bounding box center [709, 165] width 35 height 12
click at [752, 241] on span "Reservable" at bounding box center [750, 243] width 88 height 12
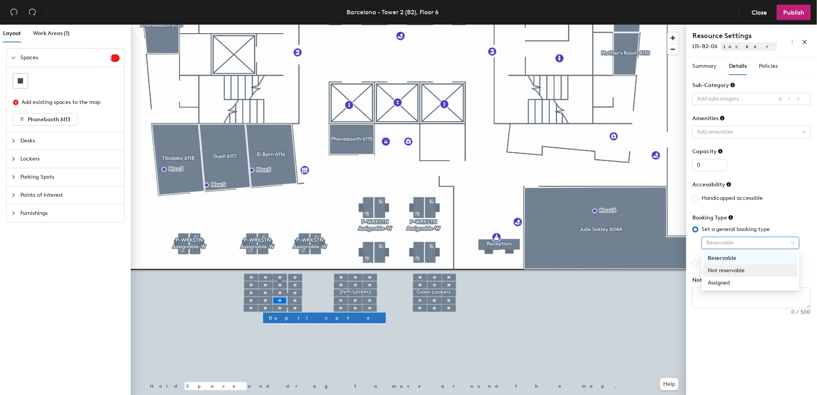
click at [740, 270] on div "Not reservable" at bounding box center [750, 270] width 85 height 8
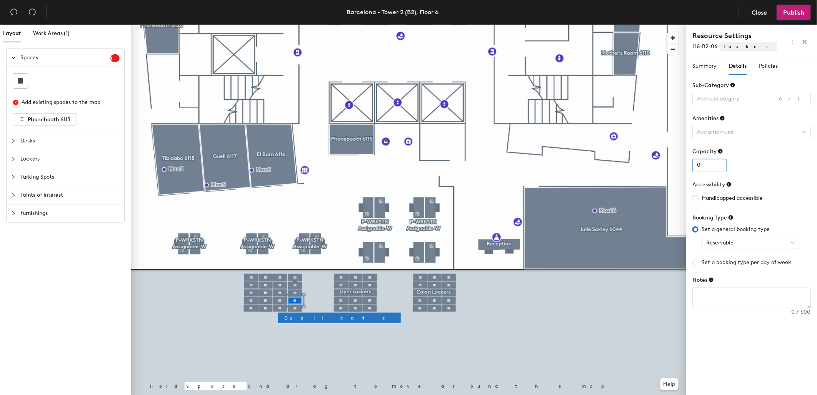
click at [721, 167] on input "0" at bounding box center [709, 165] width 35 height 12
click at [794, 242] on span "Reservable" at bounding box center [750, 243] width 88 height 12
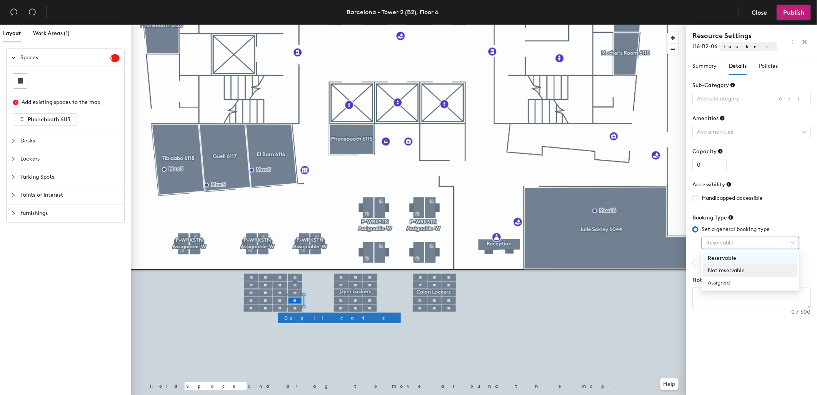
click at [722, 269] on div "Not reservable" at bounding box center [750, 270] width 85 height 8
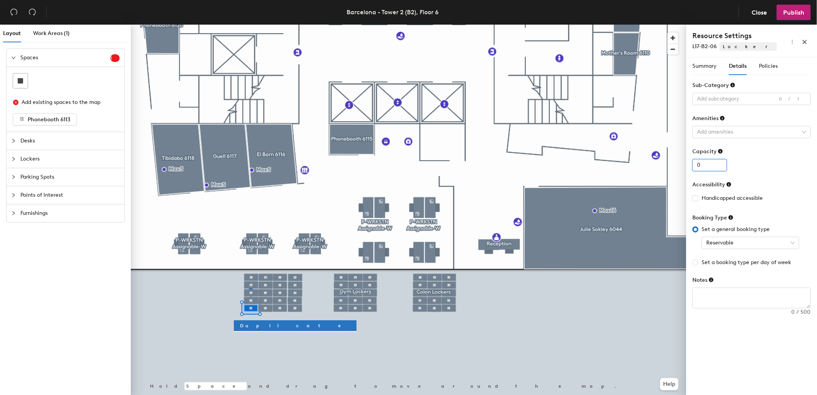
click at [720, 167] on input "0" at bounding box center [709, 165] width 35 height 12
click at [792, 241] on span "Reservable" at bounding box center [750, 243] width 88 height 12
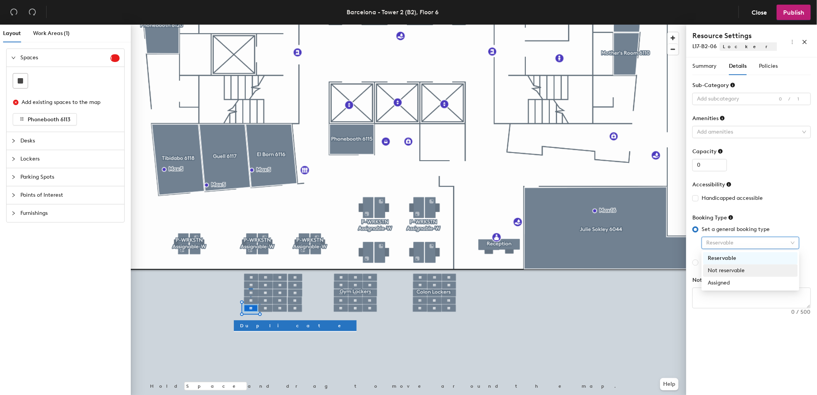
click at [739, 269] on div "Not reservable" at bounding box center [750, 270] width 85 height 8
click at [267, 25] on div at bounding box center [408, 25] width 555 height 0
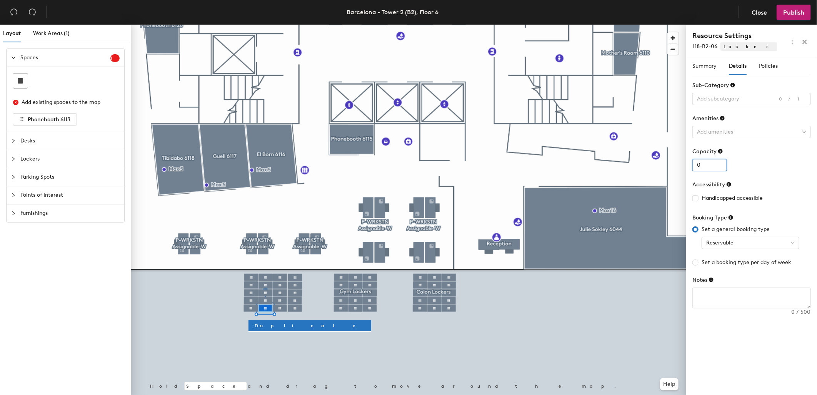
click at [721, 167] on input "0" at bounding box center [709, 165] width 35 height 12
click at [794, 243] on span "Reservable" at bounding box center [750, 243] width 88 height 12
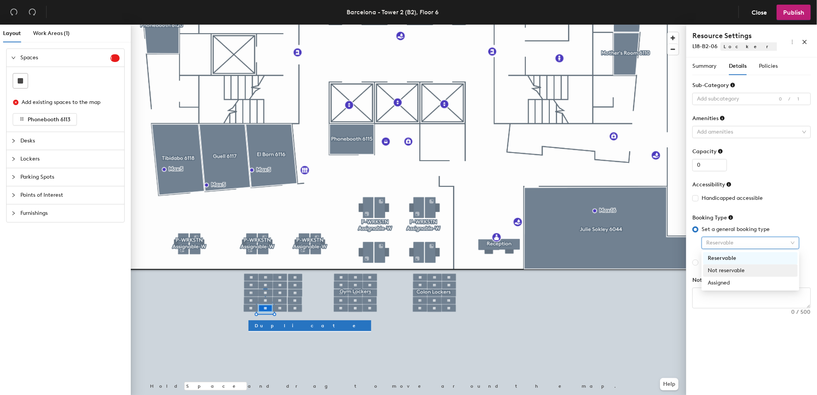
click at [726, 268] on div "Not reservable" at bounding box center [750, 270] width 85 height 8
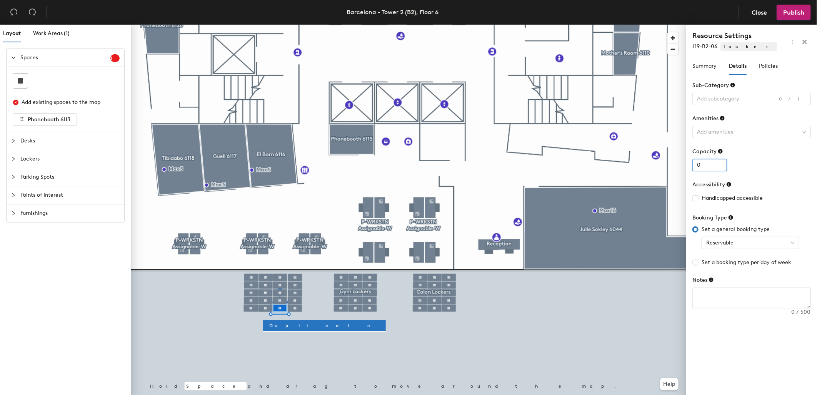
click at [718, 166] on input "0" at bounding box center [709, 165] width 35 height 12
click at [756, 244] on span "Reservable" at bounding box center [750, 243] width 88 height 12
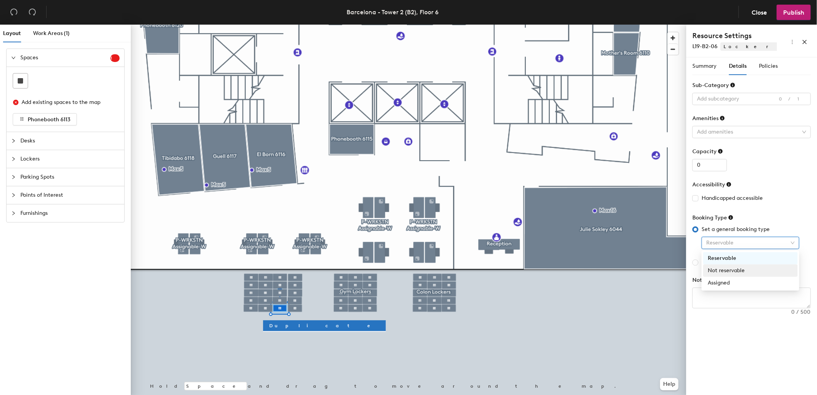
click at [734, 270] on div "Not reservable" at bounding box center [750, 270] width 85 height 8
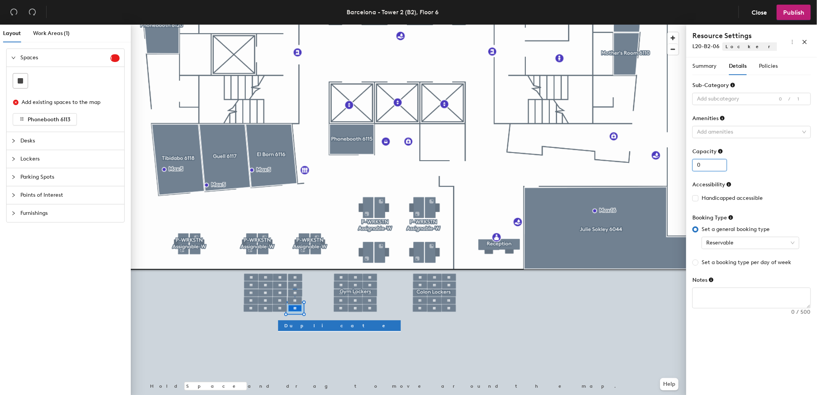
type input "0"
click at [721, 168] on input "0" at bounding box center [709, 165] width 35 height 12
click at [752, 240] on span "Reservable" at bounding box center [750, 243] width 88 height 12
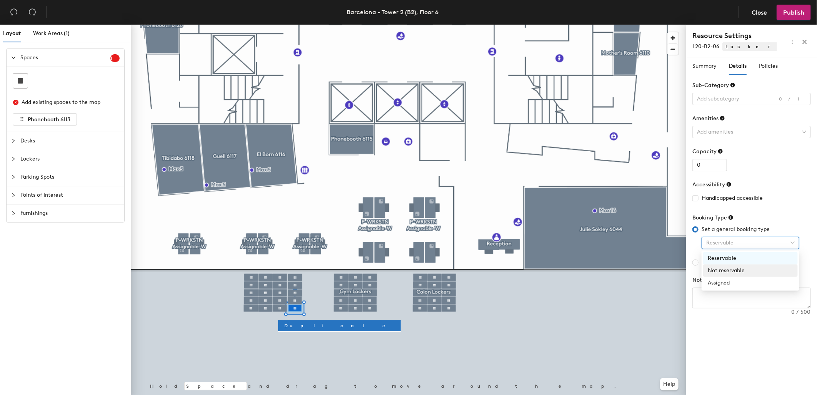
click at [739, 270] on div "Not reservable" at bounding box center [750, 270] width 85 height 8
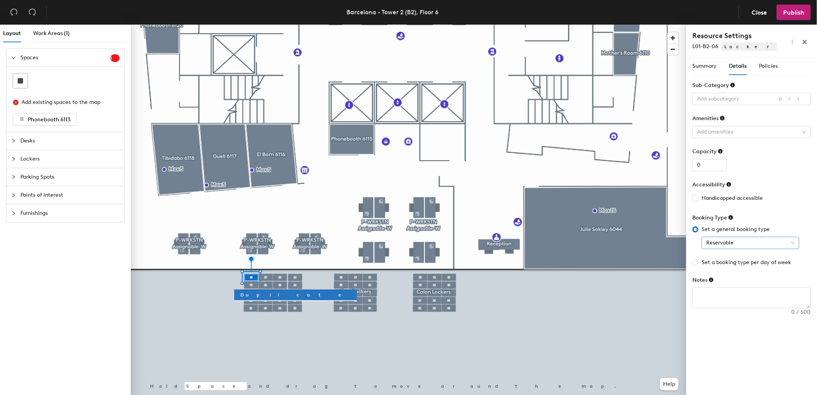
click at [794, 242] on span "Reservable" at bounding box center [750, 243] width 88 height 12
click at [724, 267] on div "Not reservable" at bounding box center [750, 270] width 85 height 8
click at [758, 241] on span "Reservable" at bounding box center [750, 243] width 88 height 12
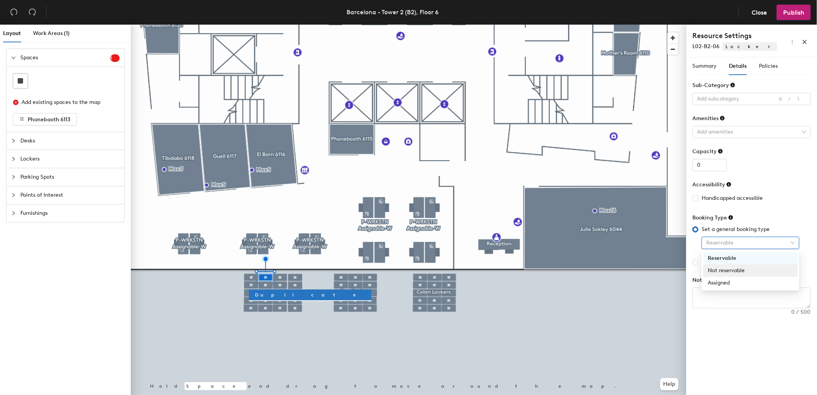
click at [730, 270] on div "Not reservable" at bounding box center [750, 270] width 85 height 8
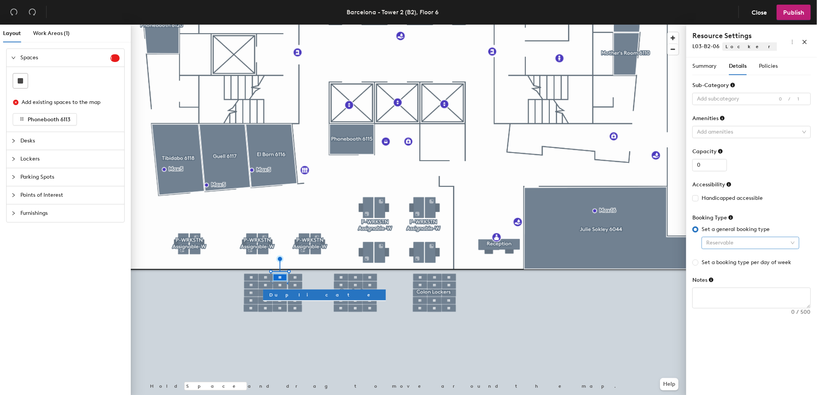
click at [752, 240] on span "Reservable" at bounding box center [750, 243] width 88 height 12
click at [728, 270] on div "Not reservable" at bounding box center [750, 270] width 85 height 8
click at [755, 239] on span "Reservable" at bounding box center [750, 243] width 88 height 12
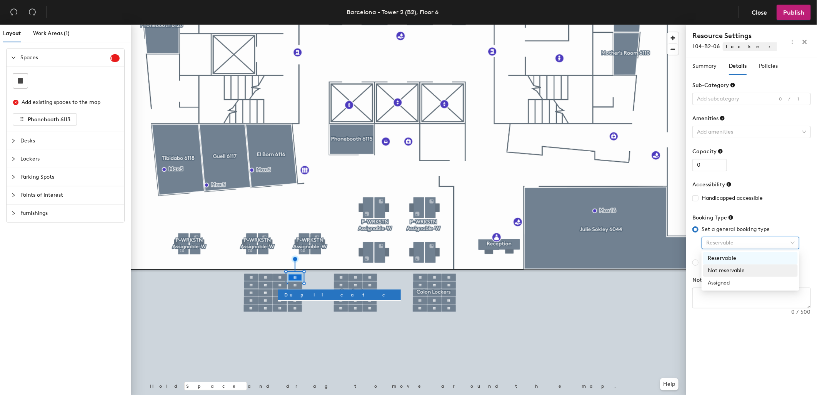
click at [739, 269] on div "Not reservable" at bounding box center [750, 270] width 85 height 8
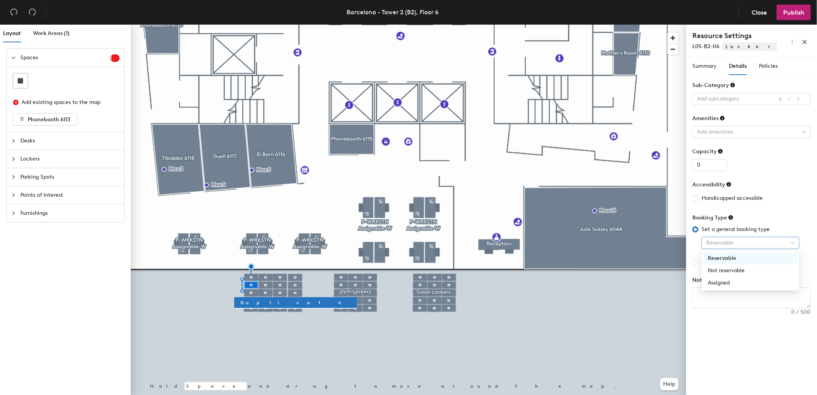
click at [732, 240] on span "Reservable" at bounding box center [750, 243] width 88 height 12
click at [729, 269] on div "Not reservable" at bounding box center [750, 270] width 85 height 8
click at [729, 240] on span "Reservable" at bounding box center [750, 243] width 88 height 12
click at [724, 268] on div "Not reservable" at bounding box center [750, 270] width 85 height 8
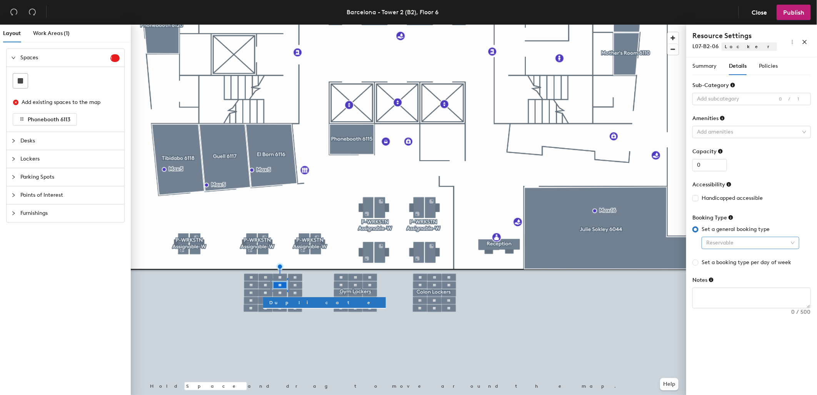
click at [740, 237] on span "Reservable" at bounding box center [750, 243] width 88 height 12
click at [733, 267] on div "Not reservable" at bounding box center [750, 270] width 85 height 8
click at [739, 240] on span "Reservable" at bounding box center [750, 243] width 88 height 12
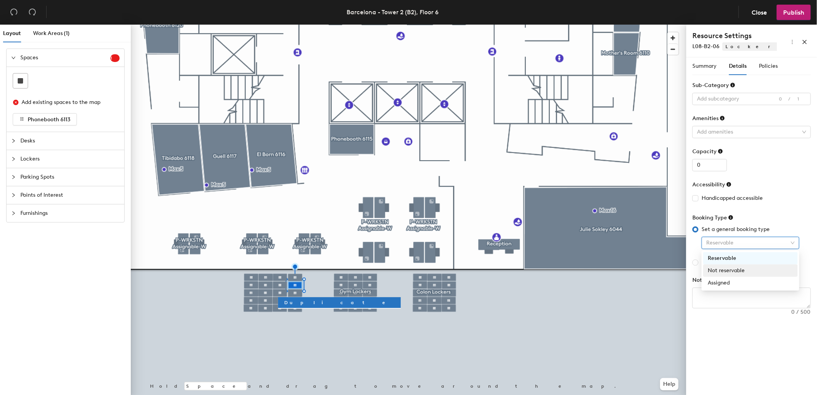
click at [728, 269] on div "Not reservable" at bounding box center [750, 270] width 85 height 8
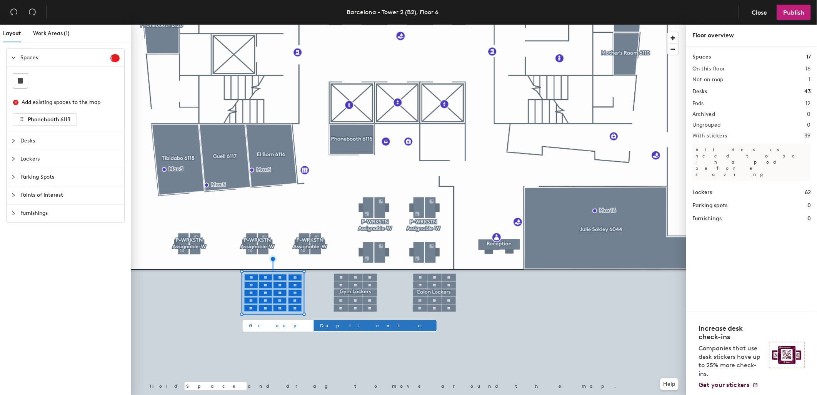
click at [252, 325] on span "Group" at bounding box center [278, 325] width 58 height 7
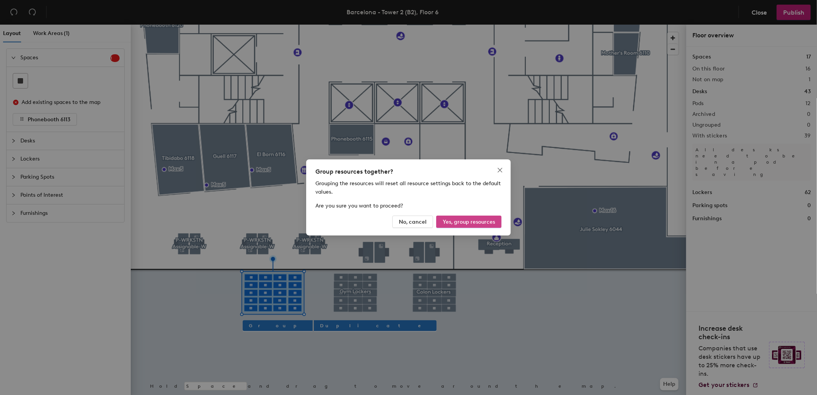
click at [463, 221] on span "Yes, group resources" at bounding box center [469, 221] width 52 height 7
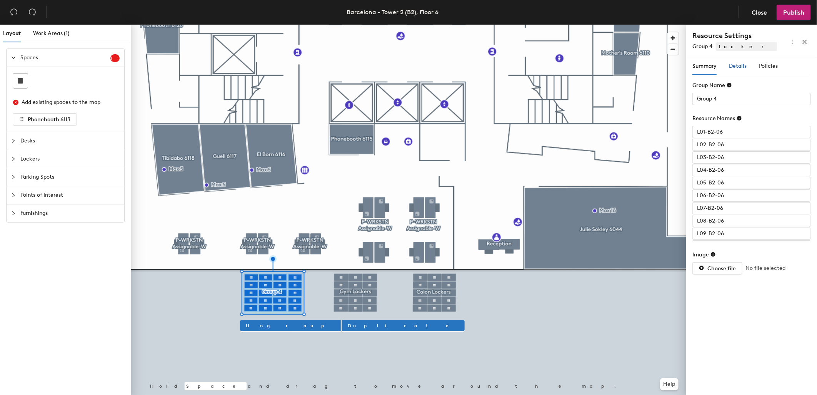
click at [740, 63] on span "Details" at bounding box center [738, 66] width 18 height 7
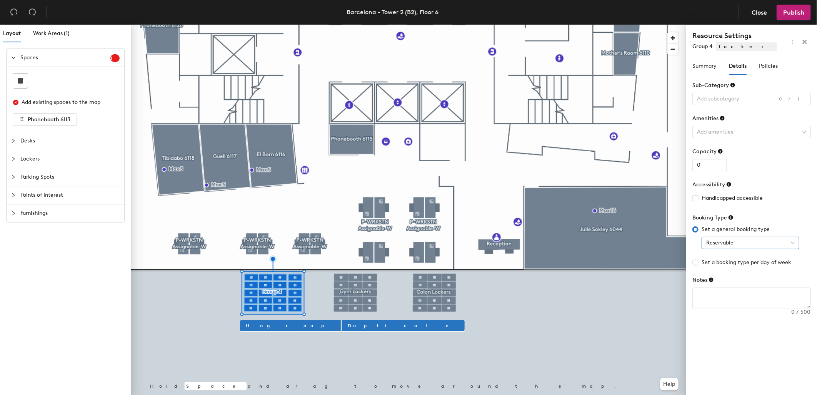
click at [739, 240] on span "Reservable" at bounding box center [750, 243] width 88 height 12
click at [724, 272] on div "Not reservable" at bounding box center [750, 270] width 85 height 8
click at [705, 68] on span "Summary" at bounding box center [704, 66] width 24 height 7
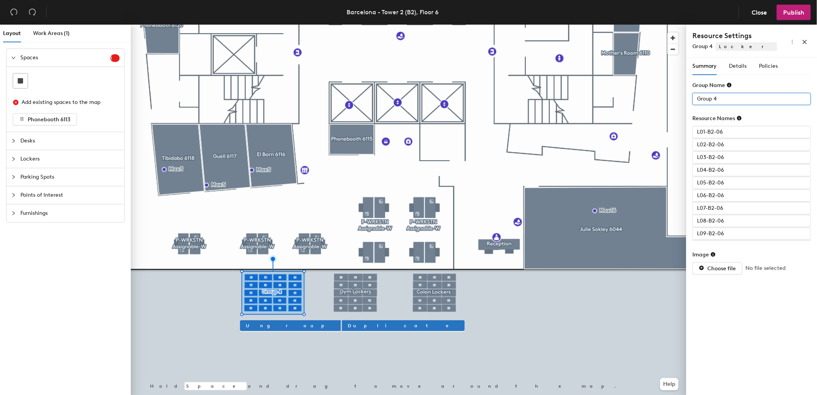
click at [729, 97] on input "Group 4" at bounding box center [751, 99] width 118 height 12
type input "El Born Lockers"
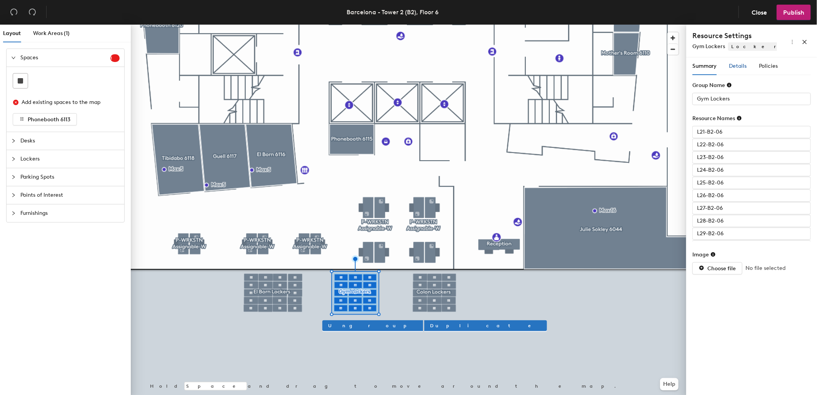
click at [735, 65] on span "Details" at bounding box center [738, 66] width 18 height 7
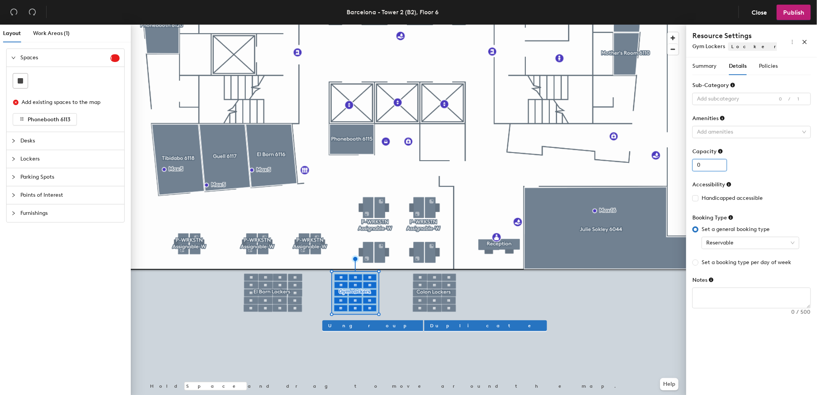
type input "0"
click at [720, 167] on input "0" at bounding box center [709, 165] width 35 height 12
click at [743, 242] on span "Reservable" at bounding box center [750, 243] width 88 height 12
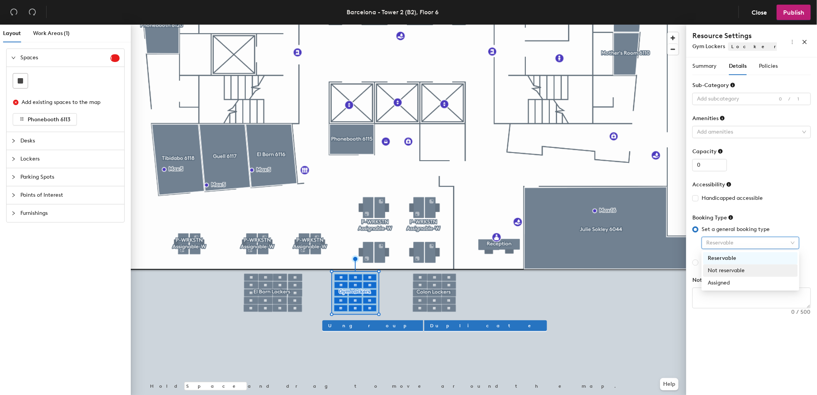
click at [729, 270] on div "Not reservable" at bounding box center [750, 270] width 85 height 8
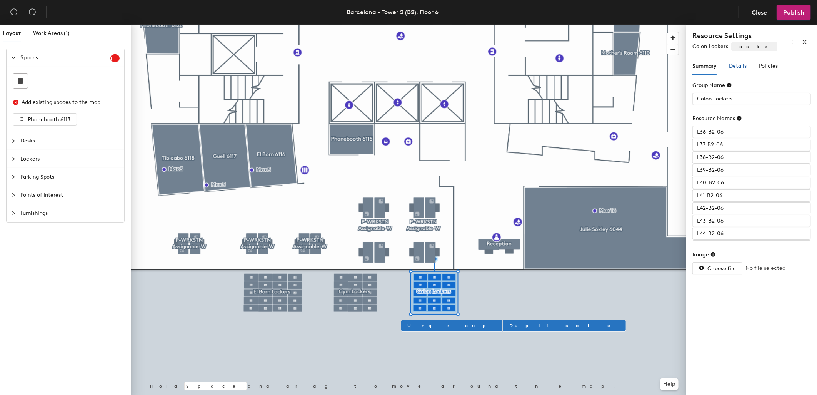
click at [739, 67] on span "Details" at bounding box center [738, 66] width 18 height 7
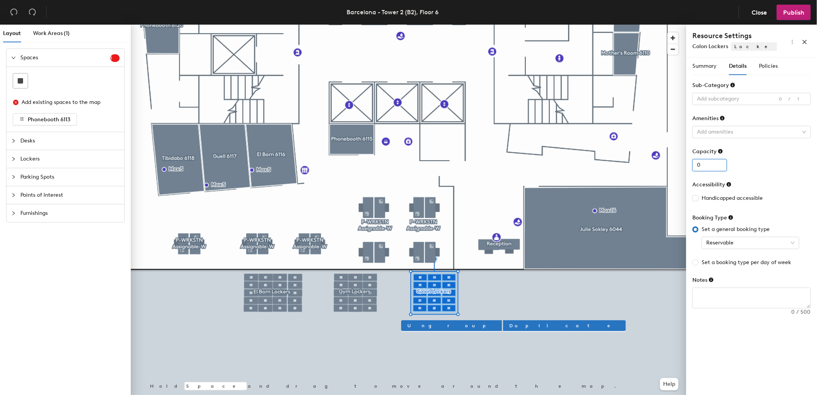
type input "0"
click at [719, 167] on input "0" at bounding box center [709, 165] width 35 height 12
click at [749, 243] on span "Reservable" at bounding box center [750, 243] width 88 height 12
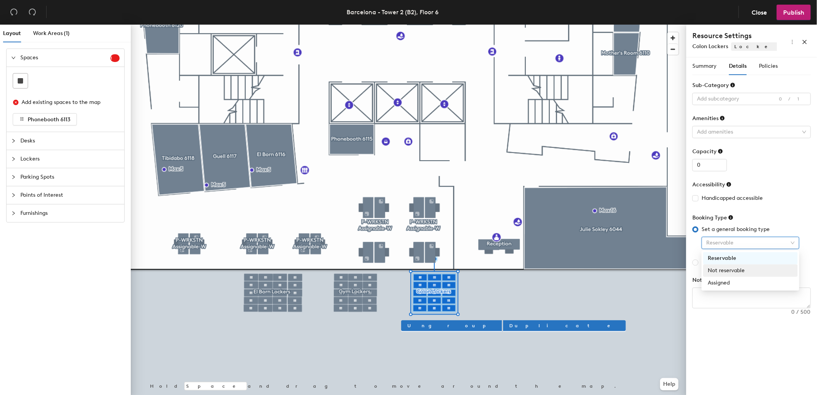
click at [722, 270] on div "Not reservable" at bounding box center [750, 270] width 85 height 8
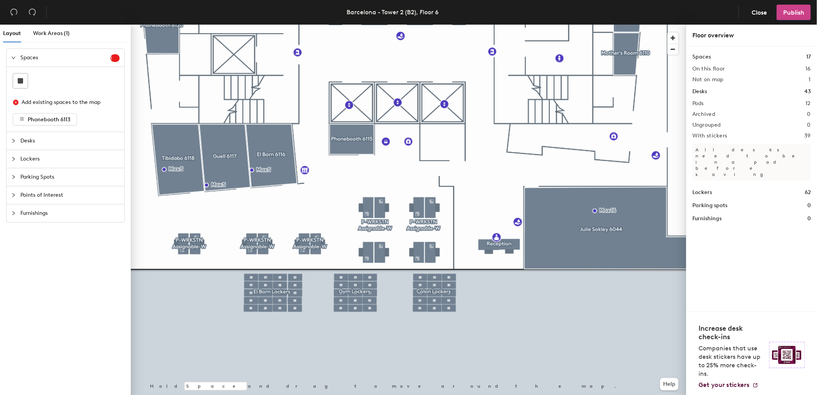
click at [794, 9] on span "Publish" at bounding box center [793, 12] width 21 height 7
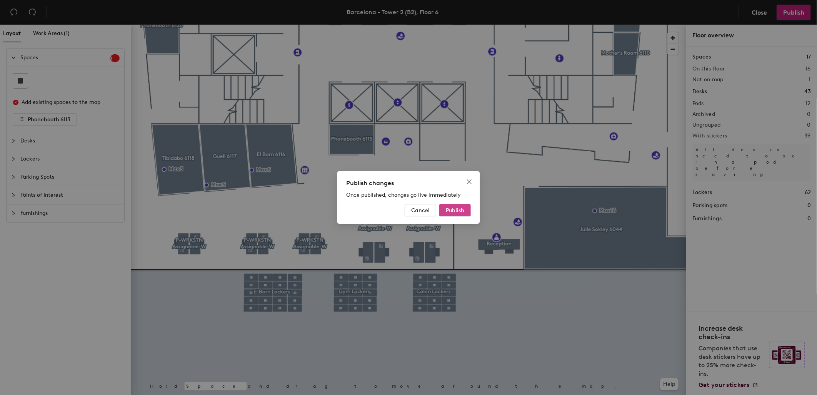
click at [451, 208] on span "Publish" at bounding box center [455, 210] width 18 height 7
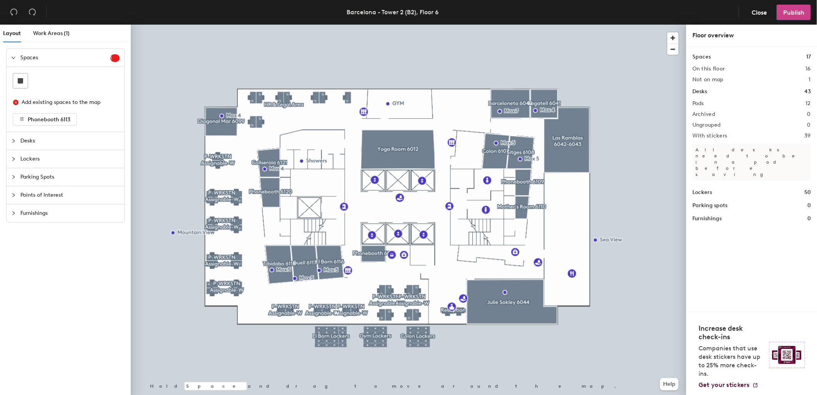
click at [797, 9] on span "Publish" at bounding box center [793, 12] width 21 height 7
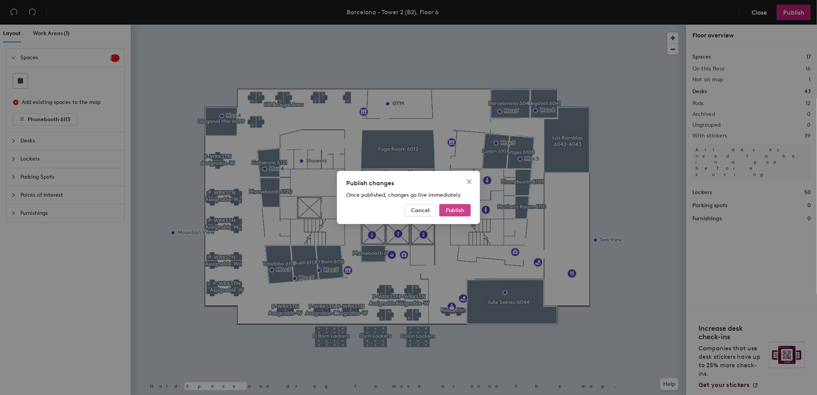
click at [455, 210] on span "Publish" at bounding box center [455, 210] width 18 height 7
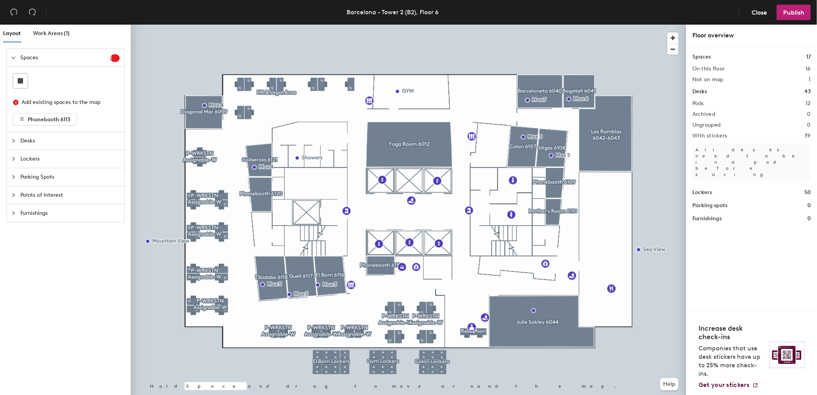
click at [13, 158] on icon "collapsed" at bounding box center [13, 159] width 5 height 5
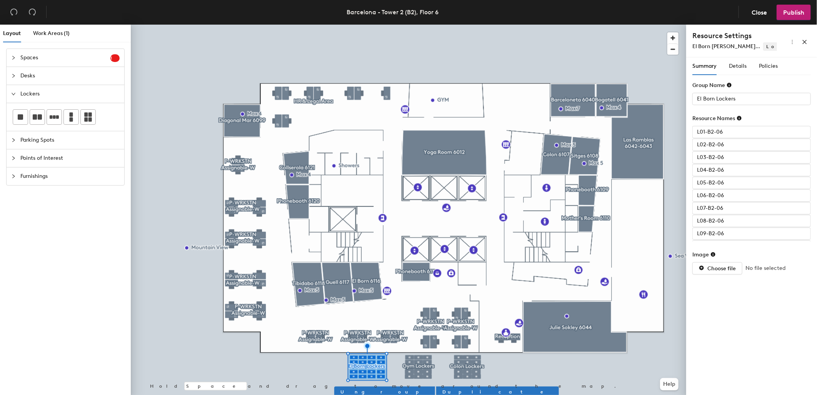
click at [551, 25] on div at bounding box center [408, 25] width 555 height 0
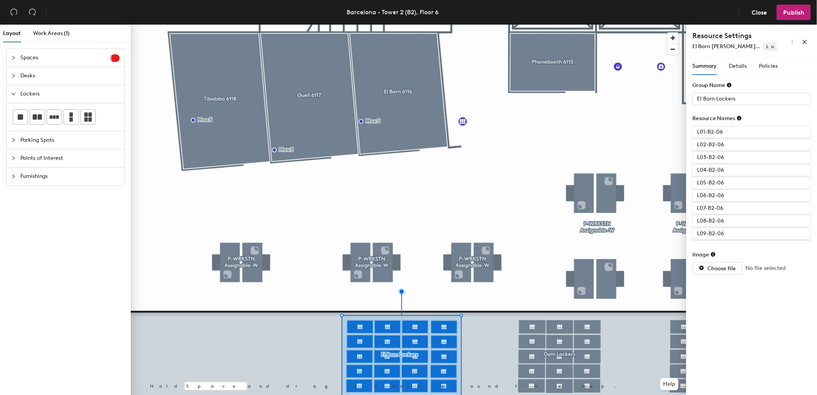
type input "L01-B2-06"
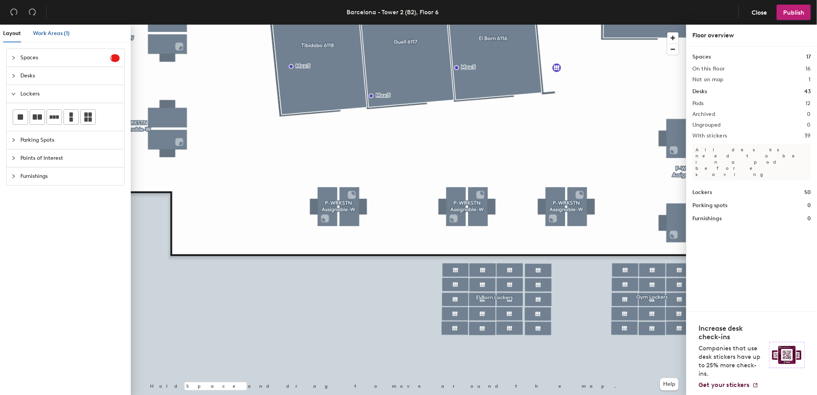
click at [45, 34] on span "Work Areas (1)" at bounding box center [51, 33] width 37 height 7
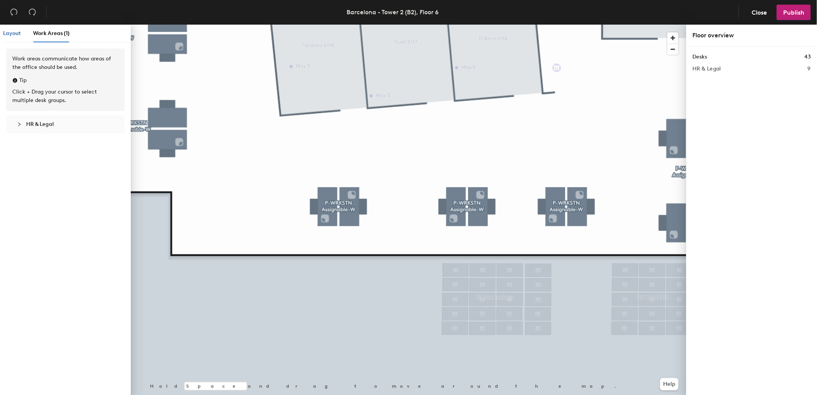
click at [10, 33] on span "Layout" at bounding box center [12, 33] width 18 height 7
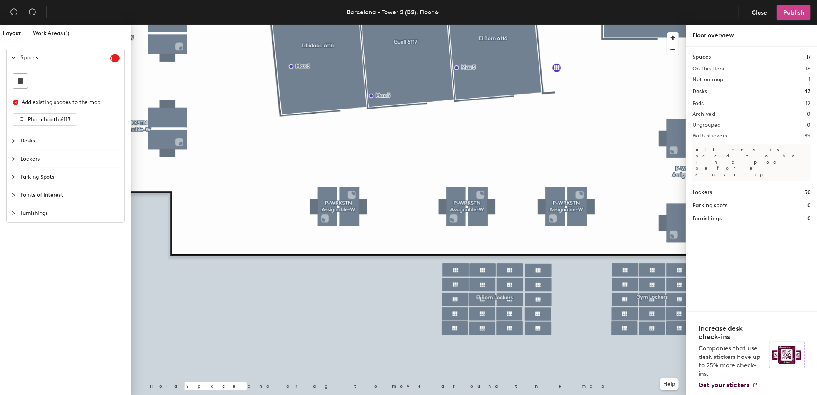
click at [793, 13] on span "Publish" at bounding box center [793, 12] width 21 height 7
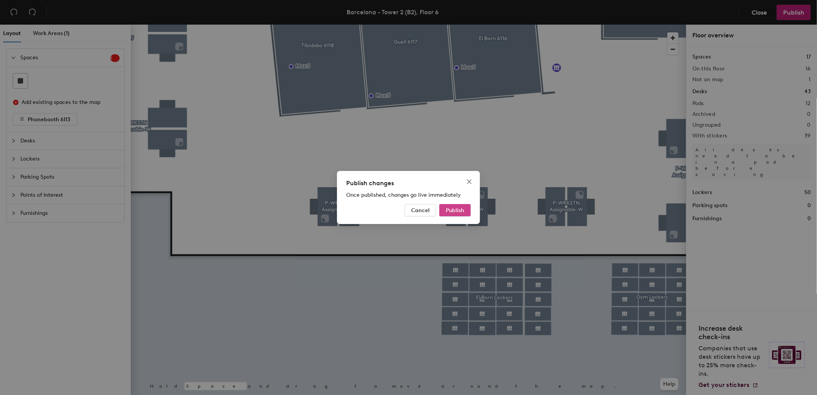
click at [462, 210] on span "Publish" at bounding box center [455, 210] width 18 height 7
